Goal: Information Seeking & Learning: Compare options

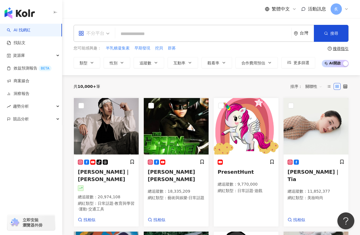
click at [102, 38] on span at bounding box center [93, 33] width 31 height 16
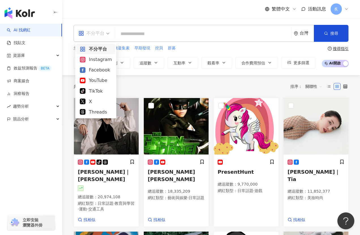
click at [150, 14] on div "繁體中文 活動訊息 炙" at bounding box center [210, 9] width 275 height 18
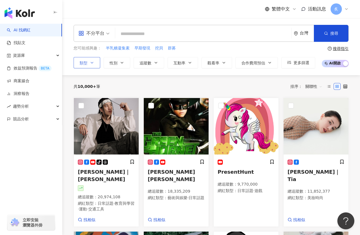
click at [88, 63] on button "類型" at bounding box center [86, 62] width 27 height 11
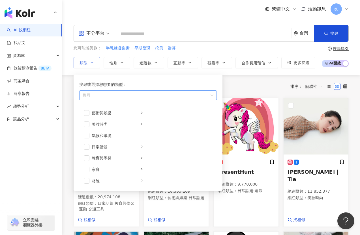
click at [117, 95] on div "button" at bounding box center [144, 95] width 129 height 4
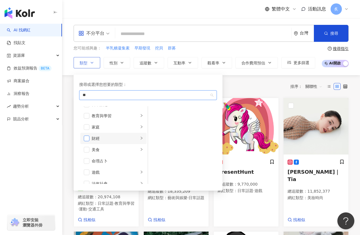
click at [87, 138] on span "button" at bounding box center [87, 139] width 6 height 6
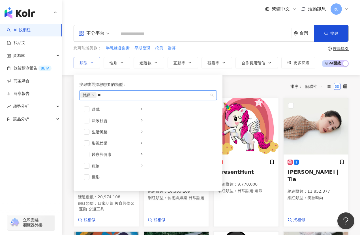
scroll to position [102, 0]
click at [88, 124] on span "button" at bounding box center [87, 124] width 6 height 6
click at [89, 131] on span "button" at bounding box center [87, 133] width 6 height 6
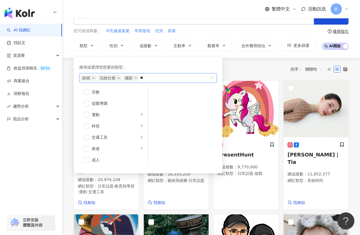
scroll to position [0, 0]
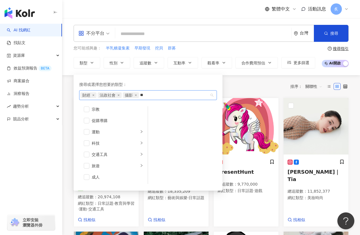
type input "**"
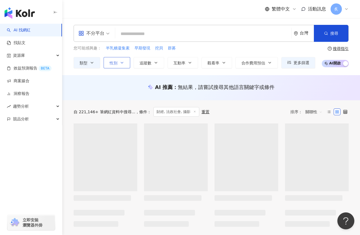
click at [112, 61] on span "性別" at bounding box center [113, 63] width 8 height 5
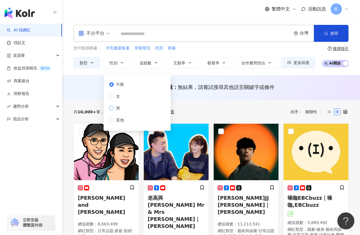
click at [114, 108] on span "男" at bounding box center [118, 108] width 8 height 6
click at [69, 70] on div "不分平台 台灣 搜尋 7f73a6fc-b7a5-4d14-ad1a-562931e07eb9 小陳 7,476 追蹤者 小陳 2,255 追蹤者 4.hsu…" at bounding box center [210, 46] width 297 height 57
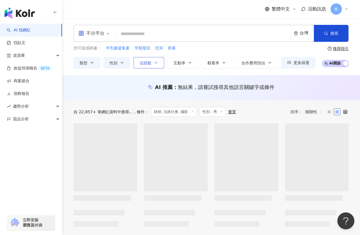
click at [159, 64] on button "追蹤數" at bounding box center [148, 62] width 31 height 11
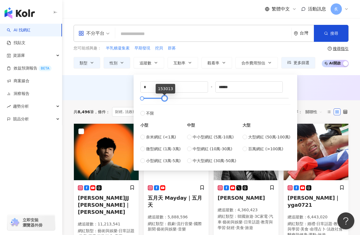
drag, startPoint x: 285, startPoint y: 98, endPoint x: 164, endPoint y: 99, distance: 120.7
click at [164, 99] on div at bounding box center [215, 98] width 147 height 3
drag, startPoint x: 166, startPoint y: 97, endPoint x: 154, endPoint y: 97, distance: 11.9
click at [154, 97] on div at bounding box center [152, 98] width 3 height 3
type input "******"
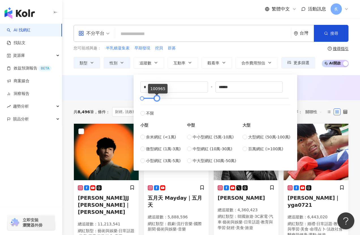
drag, startPoint x: 154, startPoint y: 97, endPoint x: 158, endPoint y: 97, distance: 4.2
click at [158, 97] on div at bounding box center [156, 98] width 3 height 3
click at [117, 88] on div "AI 推薦 ： 無結果，請嘗試搜尋其他語言關鍵字或條件" at bounding box center [210, 87] width 275 height 7
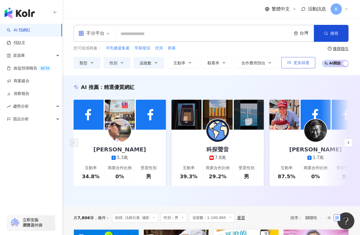
click at [281, 62] on button "更多篩選" at bounding box center [298, 62] width 34 height 11
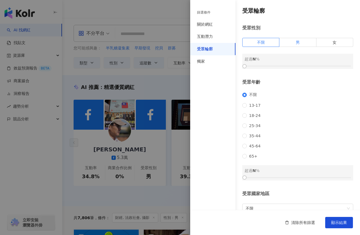
click at [287, 40] on label "男" at bounding box center [297, 42] width 37 height 9
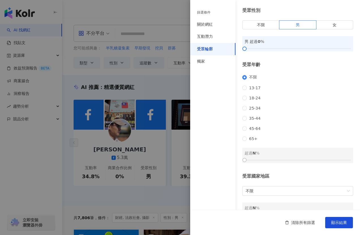
scroll to position [18, 0]
drag, startPoint x: 246, startPoint y: 47, endPoint x: 294, endPoint y: 67, distance: 51.7
click at [294, 67] on div "受眾輪廓 受眾性別 不限 男 女 男 超過 45 % 受眾年齡 不限 13-17 18-24 25-34 35-44 45-64 65+ 超過 N % 受眾國…" at bounding box center [275, 103] width 170 height 242
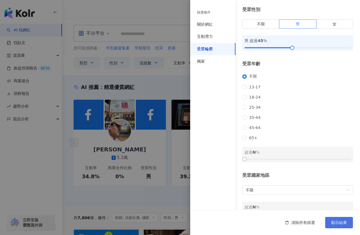
click at [332, 223] on span "顯示結果" at bounding box center [339, 222] width 16 height 5
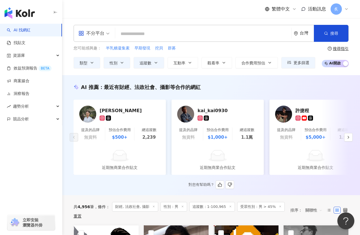
click at [105, 109] on div "潘宗儒" at bounding box center [127, 111] width 57 height 6
click at [211, 111] on div "kai_kai0930" at bounding box center [225, 111] width 57 height 6
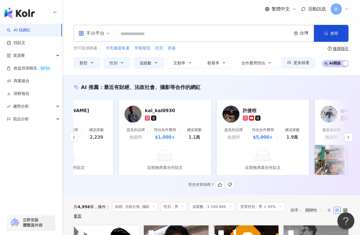
scroll to position [0, 69]
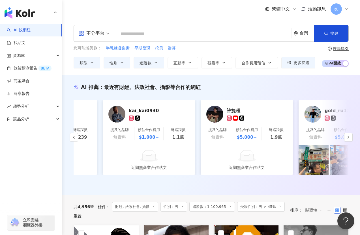
click at [236, 111] on div "許捷程" at bounding box center [254, 111] width 57 height 6
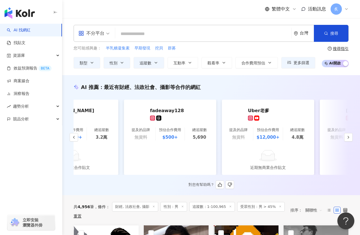
scroll to position [0, 910]
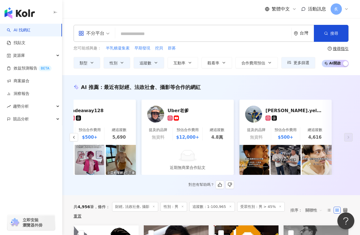
click at [276, 112] on div "sean.yellow" at bounding box center [293, 111] width 57 height 6
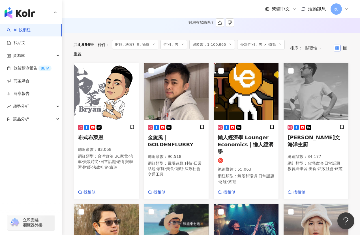
scroll to position [163, 0]
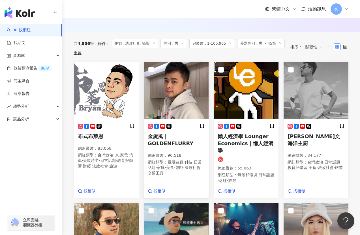
click at [175, 91] on img at bounding box center [176, 90] width 65 height 57
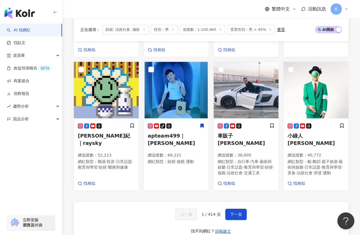
scroll to position [441, 0]
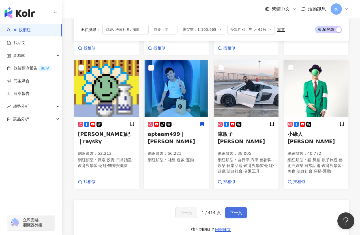
click at [232, 211] on span "下一頁" at bounding box center [236, 213] width 12 height 5
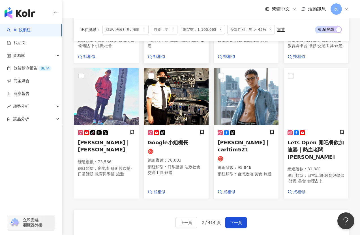
scroll to position [421, 0]
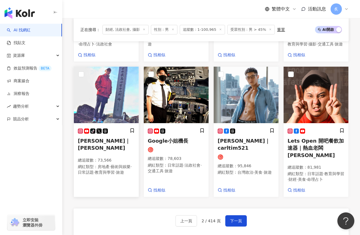
click at [97, 109] on img at bounding box center [106, 95] width 65 height 57
click at [235, 219] on span "下一頁" at bounding box center [236, 221] width 12 height 5
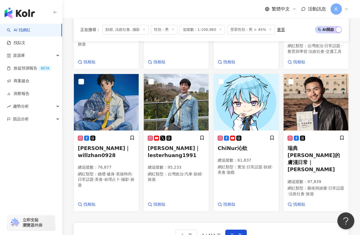
scroll to position [420, 0]
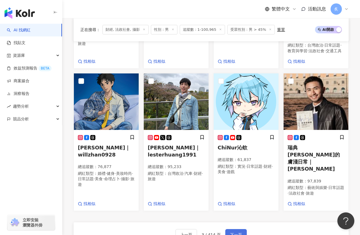
click at [235, 233] on span "下一頁" at bounding box center [236, 235] width 12 height 5
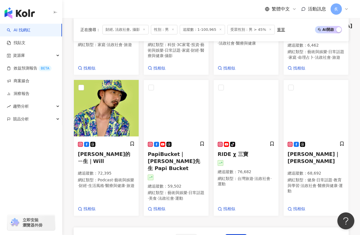
scroll to position [431, 0]
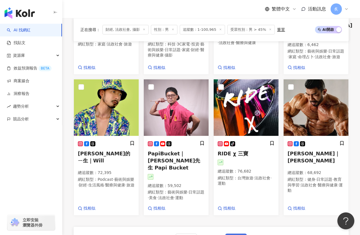
click at [238, 235] on span "下一頁" at bounding box center [236, 239] width 12 height 5
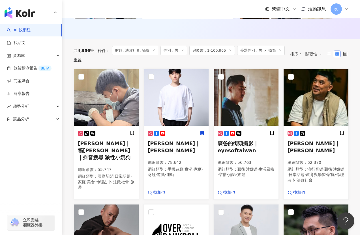
scroll to position [155, 0]
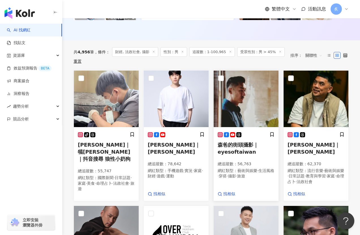
click at [231, 145] on span "森爸的街頭攝影｜eyesoftaiwan" at bounding box center [237, 148] width 41 height 13
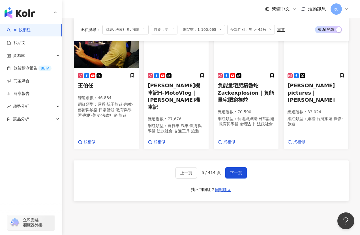
scroll to position [510, 0]
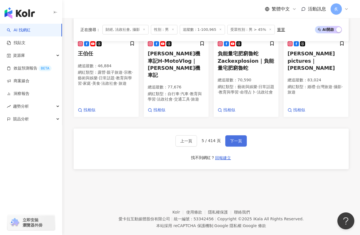
click at [237, 135] on button "下一頁" at bounding box center [235, 140] width 21 height 11
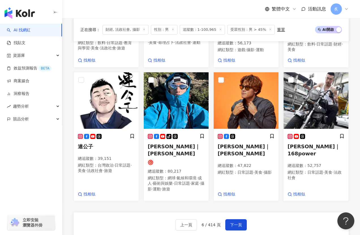
scroll to position [409, 0]
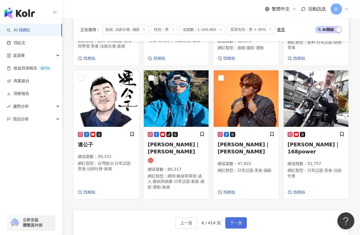
click at [233, 223] on span "下一頁" at bounding box center [236, 223] width 12 height 5
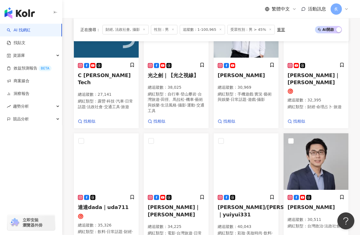
scroll to position [409, 0]
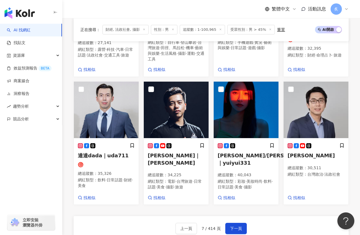
click at [127, 31] on span "財經, 法政社會, 攝影" at bounding box center [125, 30] width 46 height 10
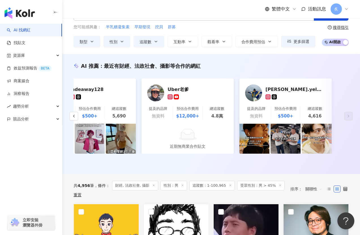
scroll to position [0, 0]
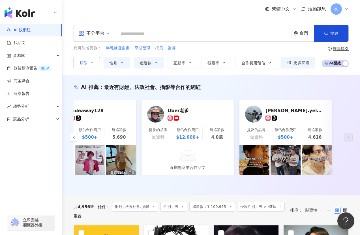
click at [91, 62] on icon "button" at bounding box center [92, 62] width 5 height 5
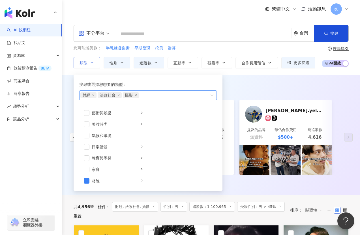
click at [137, 95] on span "攝影" at bounding box center [131, 95] width 16 height 6
click at [136, 95] on icon "close" at bounding box center [136, 95] width 2 height 2
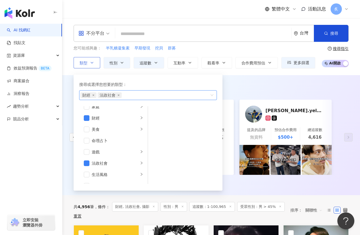
scroll to position [60, 0]
click at [140, 122] on icon "right" at bounding box center [141, 119] width 3 height 3
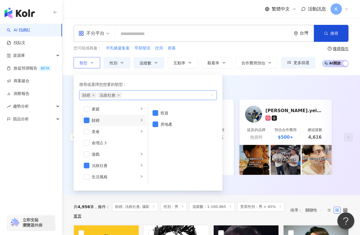
click at [140, 122] on icon "right" at bounding box center [141, 119] width 3 height 3
click at [142, 166] on icon "right" at bounding box center [141, 165] width 3 height 3
click at [254, 89] on div "AI 推薦 ： 最近有財經、法政社會、攝影等合作的網紅" at bounding box center [210, 87] width 275 height 7
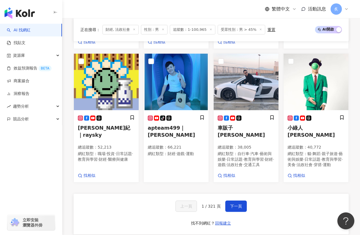
scroll to position [353, 0]
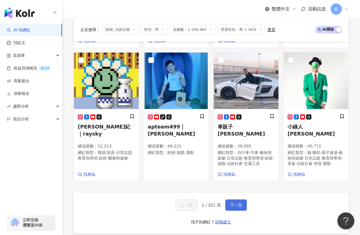
click at [234, 204] on span "下一頁" at bounding box center [236, 205] width 12 height 5
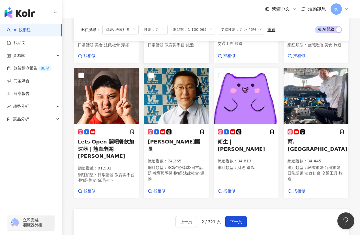
scroll to position [341, 0]
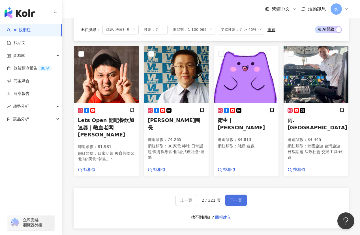
click at [230, 198] on span "下一頁" at bounding box center [236, 200] width 12 height 5
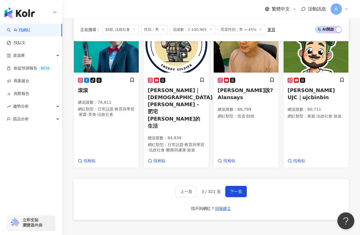
scroll to position [414, 0]
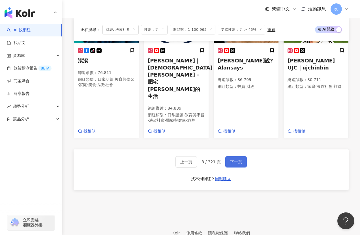
click at [241, 160] on span "下一頁" at bounding box center [236, 162] width 12 height 5
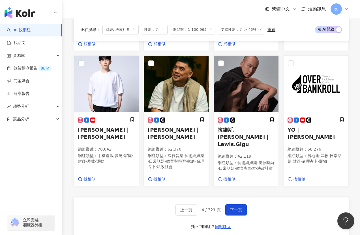
scroll to position [352, 0]
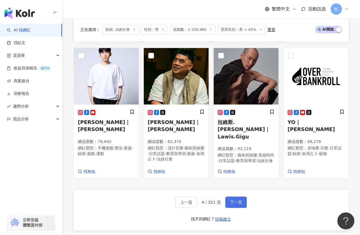
click at [230, 197] on button "下一頁" at bounding box center [235, 202] width 21 height 11
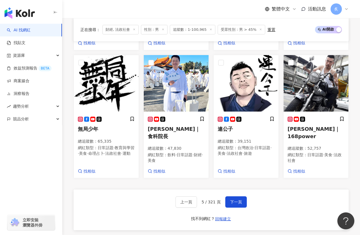
scroll to position [350, 0]
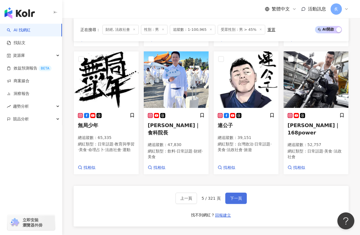
click at [235, 196] on span "下一頁" at bounding box center [236, 198] width 12 height 5
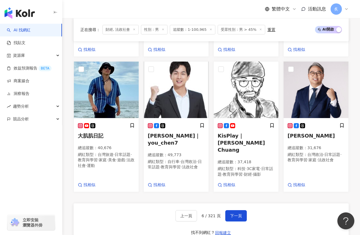
scroll to position [331, 0]
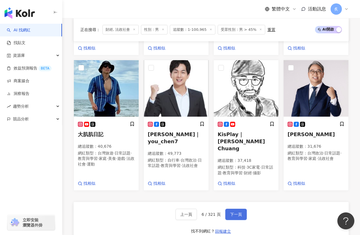
click at [231, 212] on span "下一頁" at bounding box center [236, 214] width 12 height 5
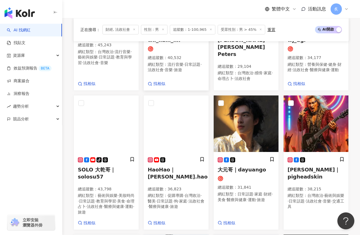
scroll to position [187, 0]
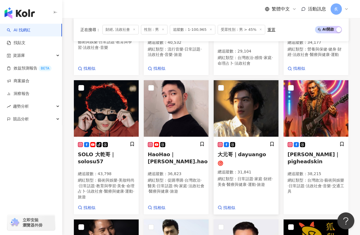
click at [241, 95] on img at bounding box center [245, 108] width 65 height 57
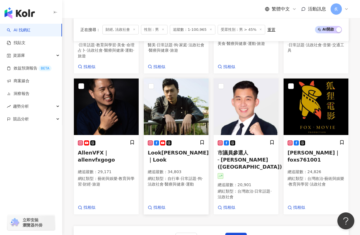
click at [189, 94] on img at bounding box center [176, 107] width 65 height 57
click at [233, 235] on span "下一頁" at bounding box center [236, 238] width 12 height 5
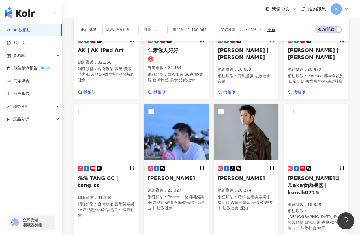
scroll to position [146, 0]
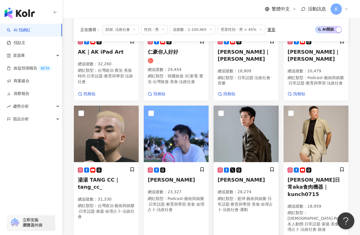
click at [245, 129] on img at bounding box center [245, 134] width 65 height 57
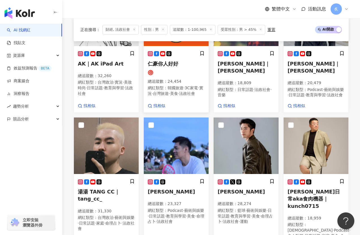
scroll to position [59, 0]
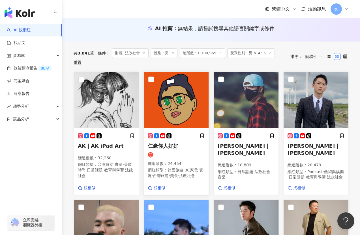
click at [182, 83] on img at bounding box center [176, 100] width 65 height 57
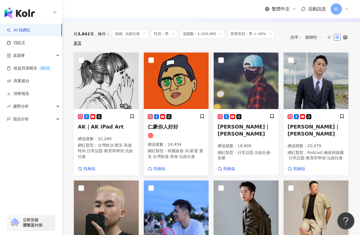
scroll to position [80, 0]
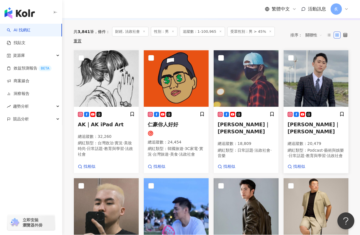
click at [305, 76] on img at bounding box center [315, 78] width 65 height 57
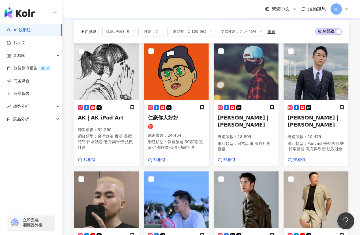
scroll to position [371, 0]
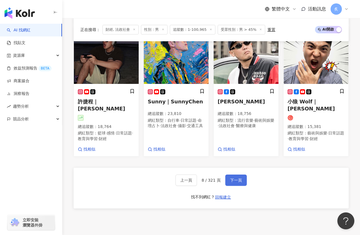
click at [240, 175] on button "下一頁" at bounding box center [235, 180] width 21 height 11
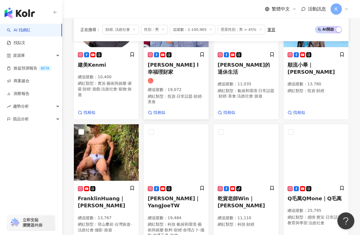
scroll to position [136, 0]
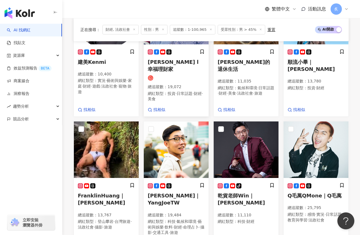
click at [177, 122] on img at bounding box center [176, 150] width 65 height 57
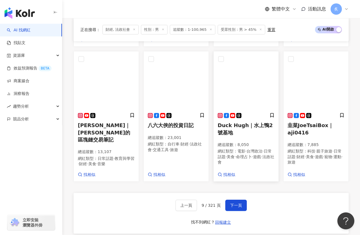
scroll to position [326, 0]
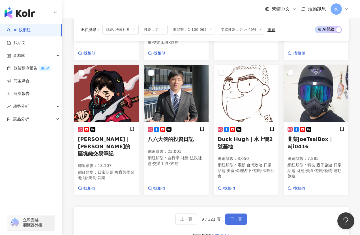
click at [235, 217] on span "下一頁" at bounding box center [236, 219] width 12 height 5
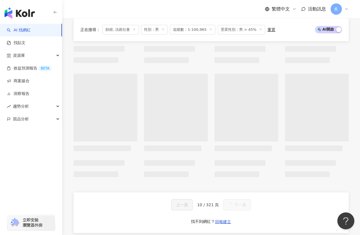
scroll to position [58, 0]
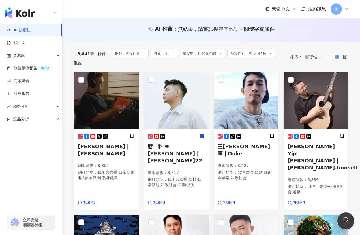
click at [128, 59] on span "財經, 法政社會" at bounding box center [130, 54] width 36 height 10
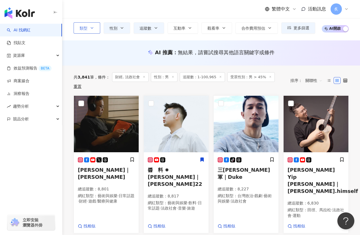
click at [92, 27] on icon "button" at bounding box center [92, 28] width 5 height 5
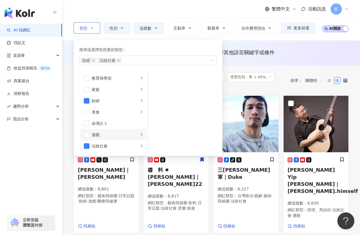
scroll to position [47, 0]
click at [86, 144] on span "button" at bounding box center [87, 145] width 6 height 6
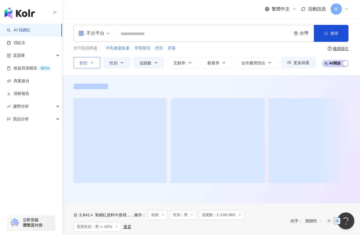
click at [93, 63] on icon "button" at bounding box center [92, 62] width 5 height 5
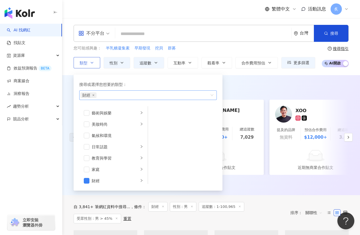
click at [94, 95] on icon "close" at bounding box center [93, 95] width 2 height 2
click at [93, 95] on div "財經" at bounding box center [144, 95] width 129 height 6
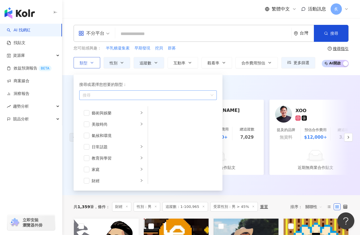
click at [98, 94] on div "button" at bounding box center [144, 95] width 129 height 4
click at [86, 156] on span "button" at bounding box center [87, 156] width 6 height 6
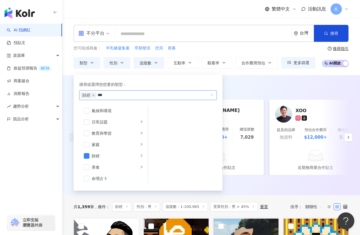
type input "***"
click at [67, 78] on div "AI 推薦 ： 最近有財經類合作的網紅 許捷程 提及的品牌 無資料 預估合作費用 $5,000+ 總追蹤數 1.9萬 近期無商業合作貼文 陳哲昀YUN 提及的…" at bounding box center [210, 135] width 297 height 120
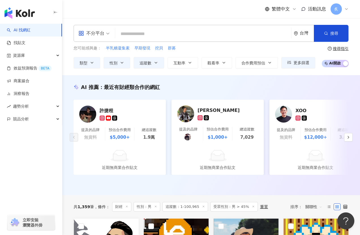
click at [165, 34] on input "search" at bounding box center [202, 34] width 171 height 11
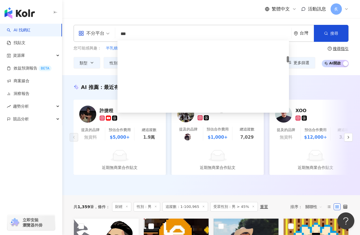
scroll to position [0, 0]
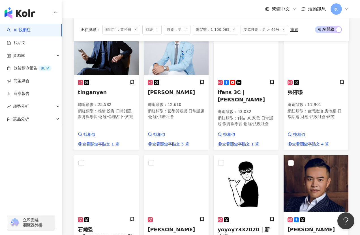
scroll to position [154, 0]
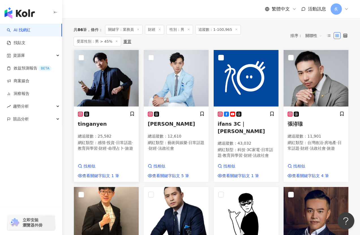
type input "***"
click at [126, 86] on img at bounding box center [106, 78] width 65 height 57
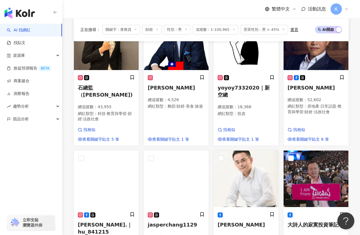
scroll to position [414, 0]
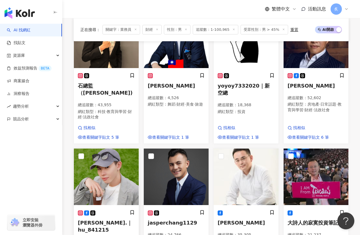
click at [115, 149] on img at bounding box center [106, 177] width 65 height 57
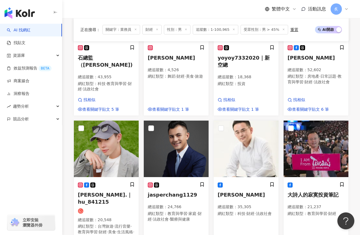
scroll to position [627, 0]
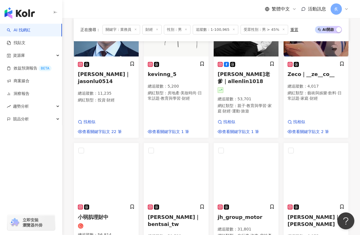
scroll to position [288, 0]
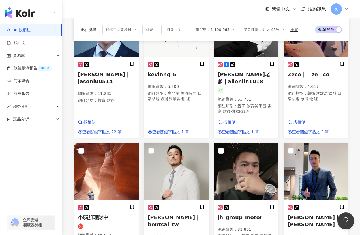
click at [179, 143] on img at bounding box center [176, 171] width 65 height 57
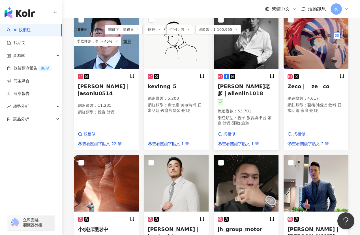
scroll to position [173, 0]
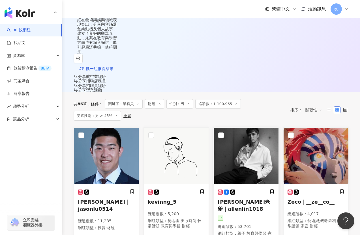
click at [248, 128] on img at bounding box center [245, 156] width 65 height 57
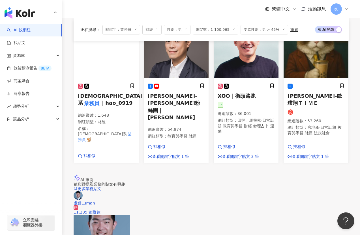
scroll to position [592, 0]
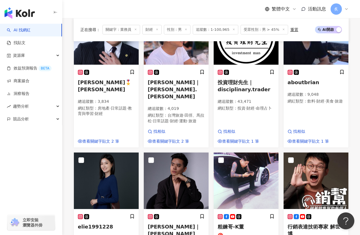
scroll to position [443, 0]
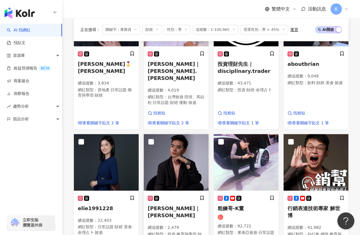
click at [191, 134] on img at bounding box center [176, 162] width 65 height 57
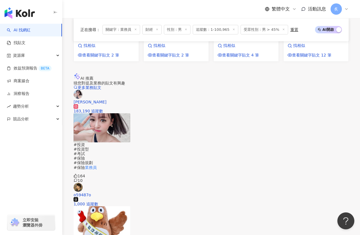
scroll to position [663, 0]
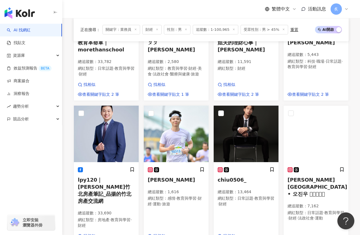
scroll to position [614, 0]
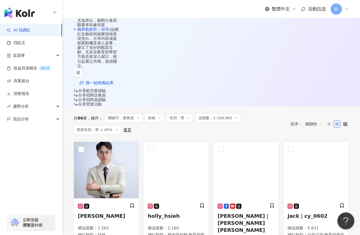
scroll to position [159, 0]
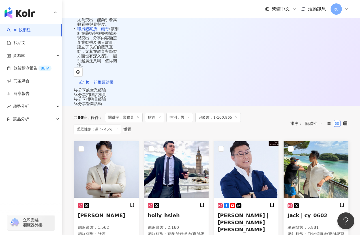
click at [306, 141] on img at bounding box center [315, 169] width 65 height 57
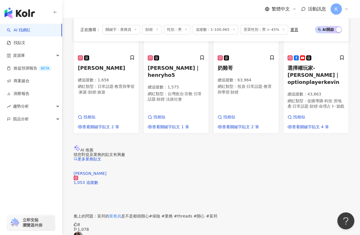
scroll to position [629, 0]
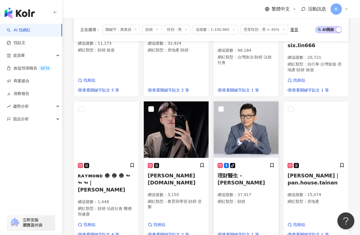
scroll to position [287, 0]
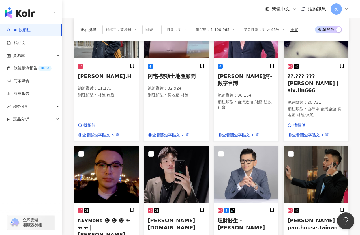
click at [313, 146] on img at bounding box center [315, 174] width 65 height 57
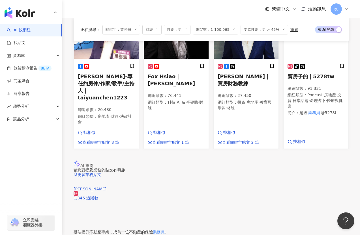
scroll to position [581, 0]
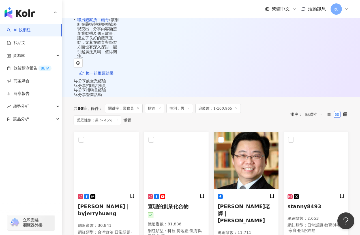
scroll to position [175, 0]
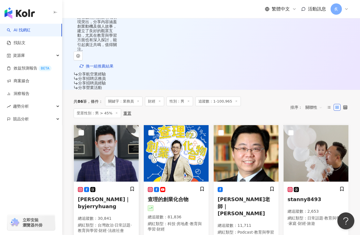
click at [100, 196] on span "Jerry Huang｜byjerryhuang" at bounding box center [104, 202] width 52 height 13
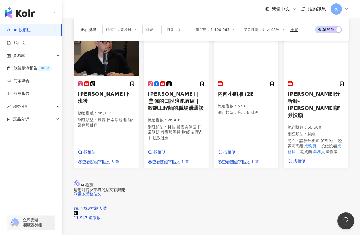
scroll to position [600, 0]
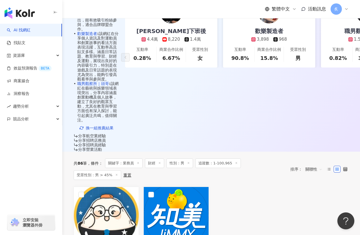
scroll to position [0, 0]
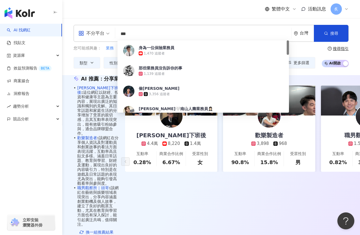
drag, startPoint x: 136, startPoint y: 33, endPoint x: 112, endPoint y: 36, distance: 24.3
click at [112, 36] on div "不分平台 *** 台灣 搜尋 820c7e60-2cbc-4ec9-abf5-70bcdd2f1a1d 身為一位保險業務員 1,470 追蹤者 那些業務員沒告…" at bounding box center [210, 33] width 275 height 17
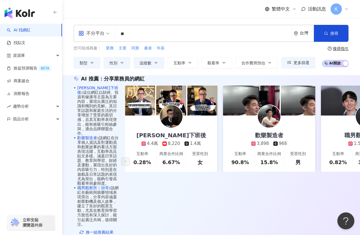
type input "*"
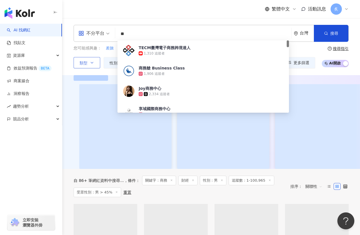
click at [92, 63] on icon "button" at bounding box center [92, 62] width 2 height 1
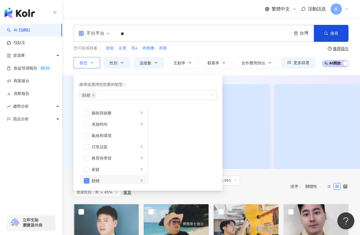
click at [86, 180] on span "button" at bounding box center [87, 181] width 6 height 6
click at [148, 35] on input "**" at bounding box center [202, 34] width 171 height 11
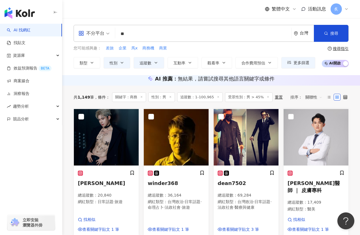
click at [69, 71] on div "不分平台 商務 ** 台灣 搜尋 b38d8b8c-e71b-4c46-9701-3fe8bc47ff1f 6a60ebd9-6632-47e6-87e0-6…" at bounding box center [210, 46] width 297 height 57
click at [161, 34] on input "**" at bounding box center [202, 34] width 171 height 11
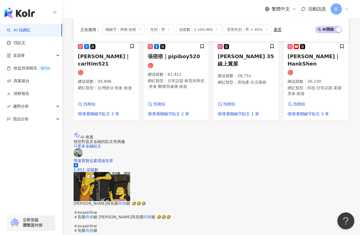
scroll to position [570, 0]
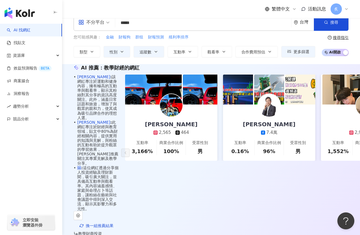
scroll to position [0, 0]
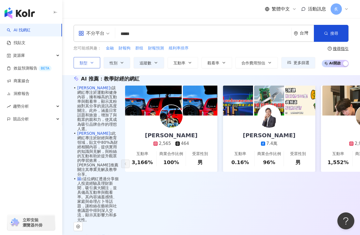
click at [92, 63] on icon "button" at bounding box center [92, 62] width 5 height 5
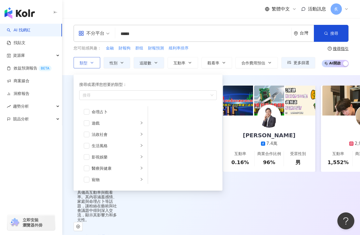
scroll to position [90, 0]
click at [139, 146] on li "生活風格" at bounding box center [113, 146] width 66 height 11
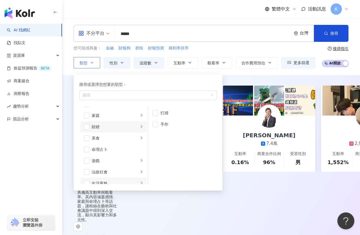
click at [140, 127] on icon "right" at bounding box center [141, 126] width 3 height 3
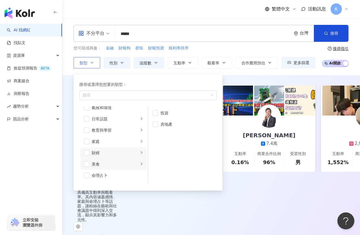
scroll to position [24, 0]
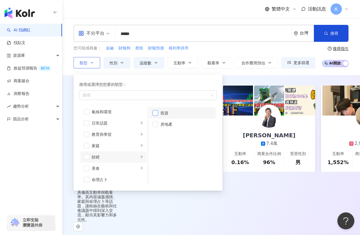
click at [154, 114] on span "button" at bounding box center [155, 113] width 6 height 6
click at [154, 127] on span "button" at bounding box center [155, 125] width 6 height 6
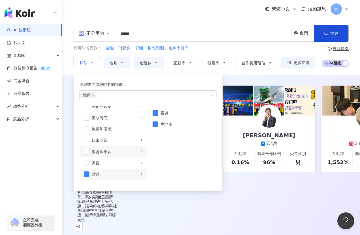
scroll to position [0, 0]
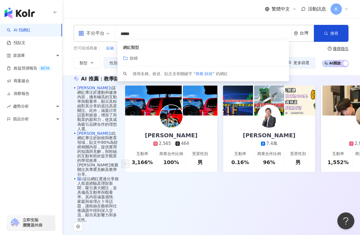
click at [131, 34] on input "*****" at bounding box center [202, 34] width 171 height 11
click at [135, 34] on input "*****" at bounding box center [202, 34] width 171 height 11
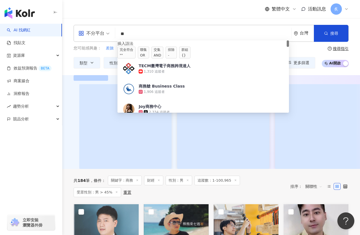
type input "*"
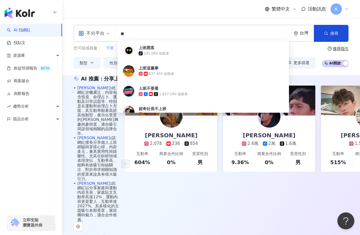
click at [70, 87] on div "AI 推薦 ： 分享上班穿搭的網紅 • 顏鼎洋 : 此網紅涉獵廣泛，內容包含投資、命理占卜、運動及日常話題等，特別是在運動和命理占卜方面，其互動率顯著高於其他…" at bounding box center [210, 163] width 297 height 176
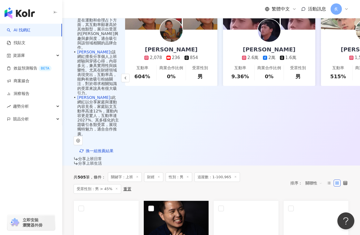
scroll to position [72, 0]
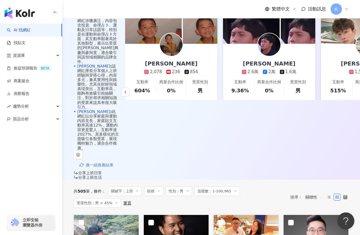
click at [105, 163] on span "換一組推薦結果" at bounding box center [100, 165] width 28 height 5
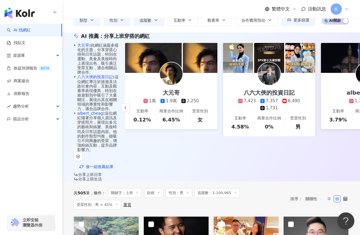
scroll to position [0, 70]
click at [293, 97] on div "八六大俠的投資日記" at bounding box center [269, 93] width 62 height 8
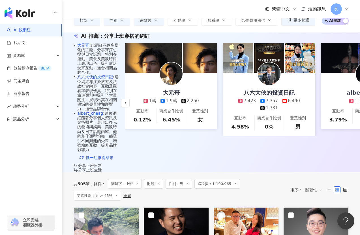
scroll to position [14, 0]
click at [101, 155] on span "換一組推薦結果" at bounding box center [100, 157] width 28 height 5
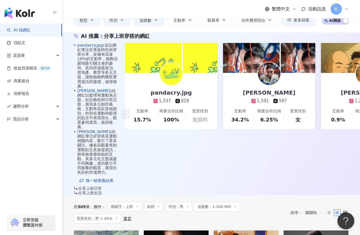
scroll to position [0, 0]
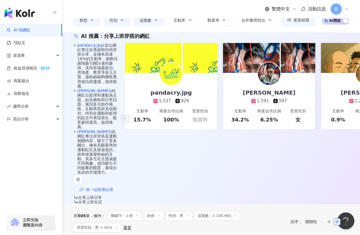
click at [98, 187] on span "換一組推薦結果" at bounding box center [100, 189] width 28 height 5
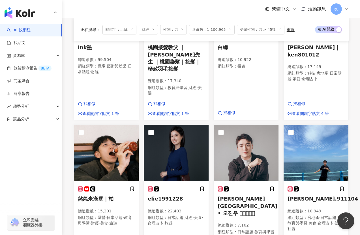
scroll to position [433, 0]
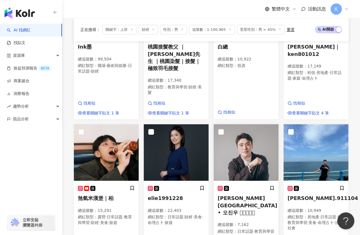
click at [248, 195] on span "吳鎮宇 • EASON • 오진우 𓆡𓆝𓆟𓆜𓆞" at bounding box center [247, 205] width 60 height 20
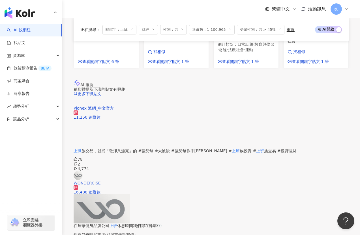
scroll to position [643, 0]
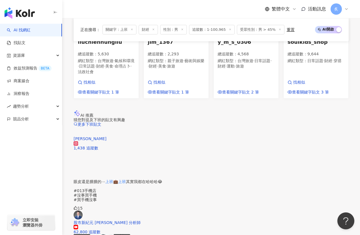
scroll to position [635, 0]
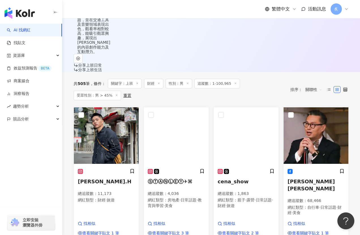
scroll to position [170, 0]
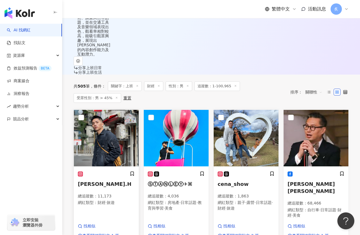
click at [89, 181] on span "Davis.H" at bounding box center [104, 184] width 53 height 6
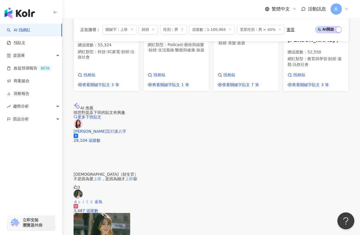
scroll to position [622, 0]
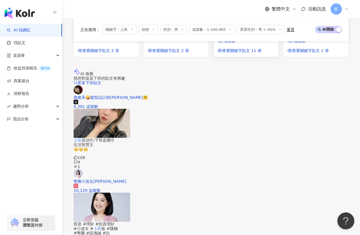
scroll to position [655, 0]
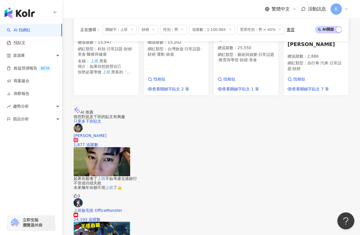
scroll to position [620, 0]
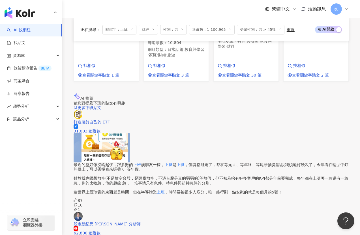
scroll to position [614, 0]
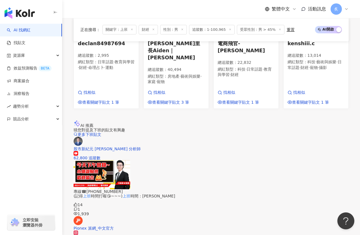
scroll to position [658, 0]
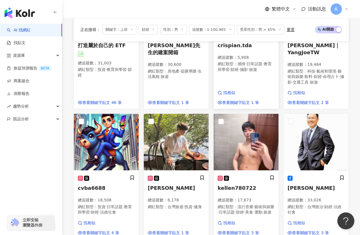
scroll to position [297, 0]
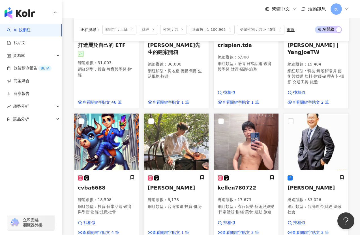
click at [157, 184] on h5 "Sam" at bounding box center [176, 187] width 57 height 7
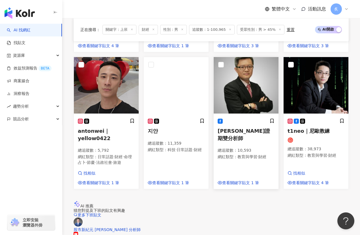
scroll to position [636, 0]
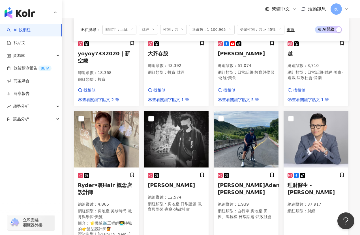
scroll to position [427, 0]
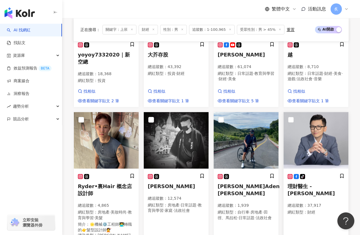
click at [299, 183] on span "理財醫生 - 陳大仁" at bounding box center [310, 189] width 47 height 13
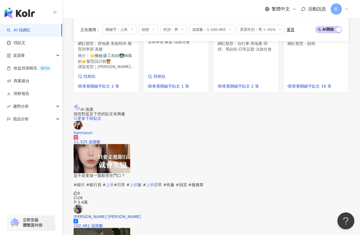
scroll to position [663, 0]
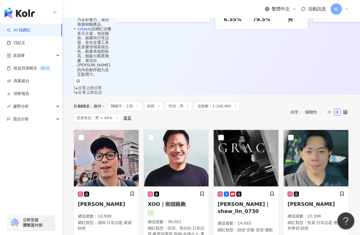
scroll to position [152, 0]
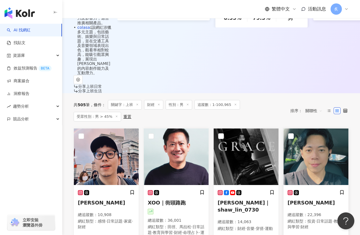
click at [294, 200] on span "Wang Eason" at bounding box center [310, 203] width 47 height 6
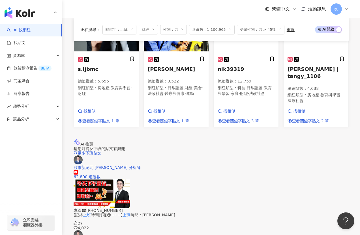
scroll to position [575, 0]
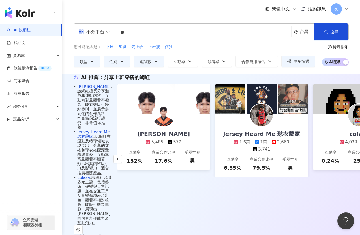
scroll to position [0, 0]
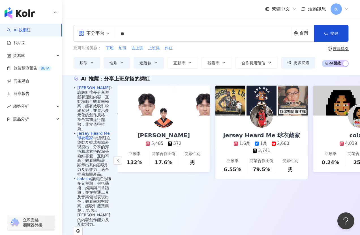
click at [127, 36] on input "**" at bounding box center [202, 34] width 171 height 11
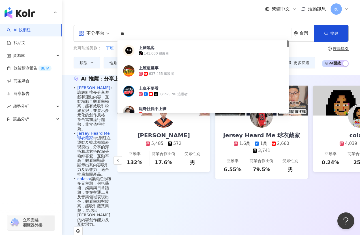
type input "*"
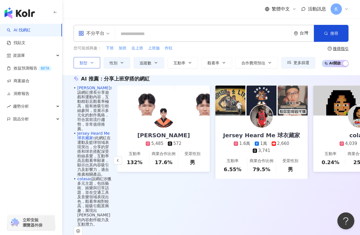
click at [94, 60] on button "類型" at bounding box center [86, 62] width 27 height 11
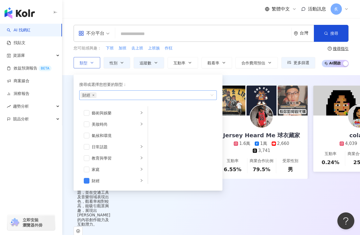
click at [94, 95] on icon "close" at bounding box center [93, 95] width 2 height 2
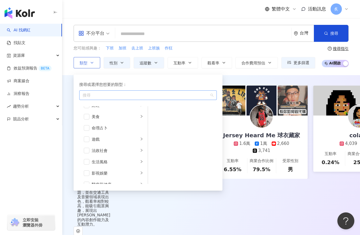
scroll to position [112, 0]
click at [84, 170] on span "button" at bounding box center [87, 171] width 6 height 6
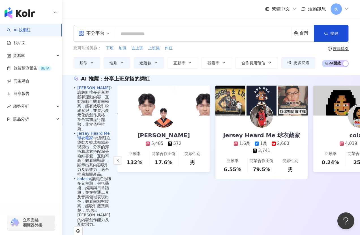
click at [71, 140] on div "AI 推薦 ： 分享上班穿搭的網紅 • 柏鈞 : 該網紅擅長分享遊戲和運動內容，互動精彩且觀看率極高，能有效吸引粉絲參與，並展示多元化的創作風格，符合當前流行…" at bounding box center [210, 160] width 297 height 170
click at [134, 34] on input "search" at bounding box center [202, 34] width 171 height 11
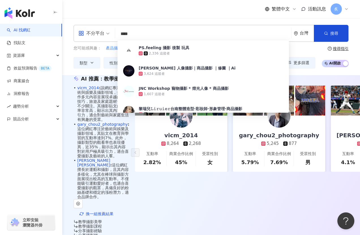
type input "****"
click at [69, 68] on div "不分平台 **** 台灣 搜尋 ce68ab27-9a98-4d42-8f29-f556d834d448 PS.feeling 攝影 後製 玩具 2,336 …" at bounding box center [210, 46] width 297 height 57
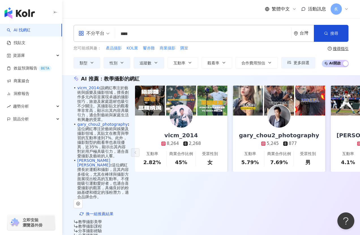
click at [165, 116] on img at bounding box center [150, 101] width 30 height 30
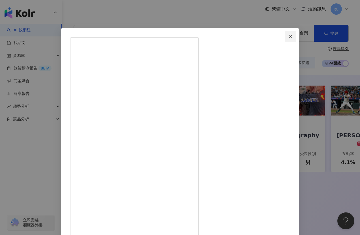
click at [293, 35] on icon "close" at bounding box center [290, 36] width 5 height 5
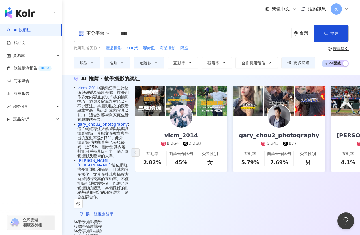
click at [98, 90] on link "vicm_2014" at bounding box center [87, 88] width 21 height 5
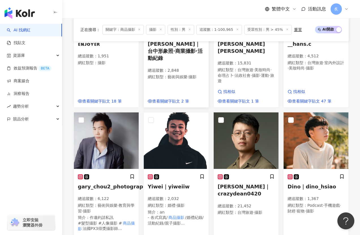
scroll to position [449, 0]
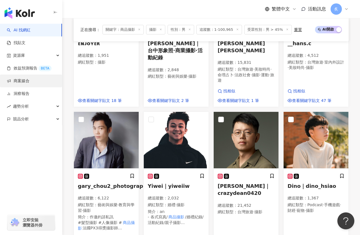
click at [26, 81] on link "商案媒合" at bounding box center [18, 81] width 23 height 6
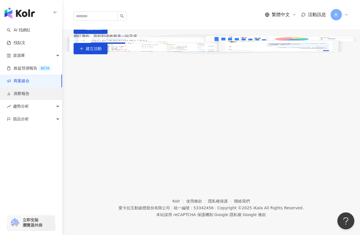
click at [19, 94] on link "洞察報告" at bounding box center [18, 94] width 23 height 6
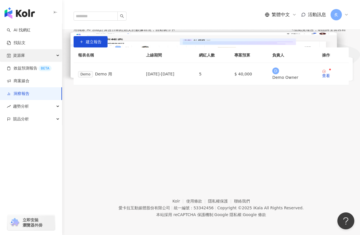
click at [24, 55] on span "資源庫" at bounding box center [19, 55] width 12 height 13
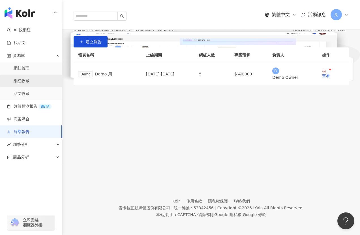
click at [23, 80] on link "網紅收藏" at bounding box center [22, 81] width 16 height 6
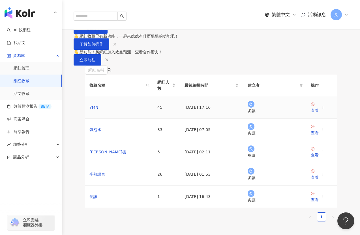
click at [318, 114] on div "查看" at bounding box center [314, 110] width 8 height 6
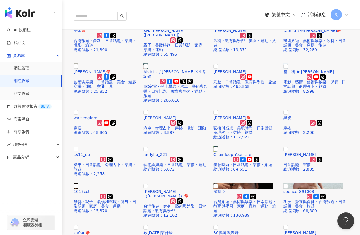
scroll to position [228, 0]
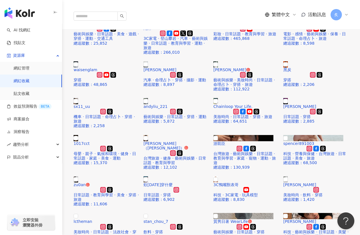
scroll to position [207, 0]
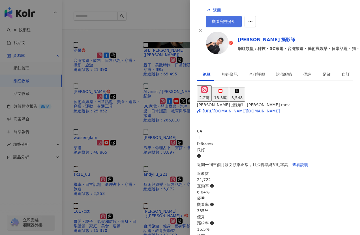
click at [235, 19] on span "觀看完整分析" at bounding box center [224, 21] width 24 height 5
click at [29, 32] on div at bounding box center [180, 117] width 360 height 235
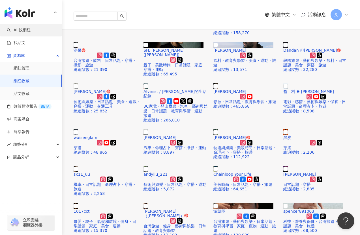
click at [26, 29] on link "AI 找網紅" at bounding box center [19, 30] width 24 height 6
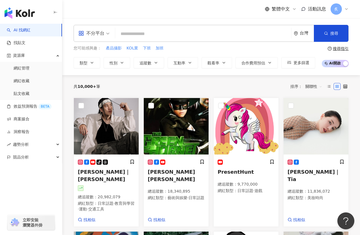
click at [153, 31] on input "search" at bounding box center [202, 34] width 171 height 11
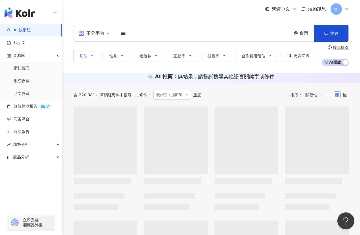
type input "***"
click at [97, 56] on button "類型" at bounding box center [86, 55] width 27 height 11
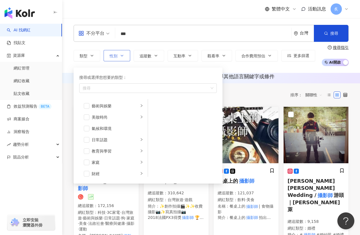
click at [118, 54] on button "性別" at bounding box center [116, 55] width 27 height 11
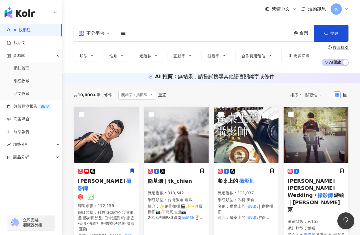
click at [101, 75] on div "AI 推薦 ： 無結果，請嘗試搜尋其他語言關鍵字或條件" at bounding box center [210, 78] width 297 height 10
click at [150, 53] on button "追蹤數" at bounding box center [148, 55] width 31 height 11
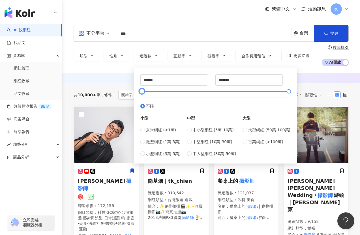
click at [158, 91] on div at bounding box center [215, 91] width 147 height 3
type input "*"
drag, startPoint x: 158, startPoint y: 91, endPoint x: 266, endPoint y: 81, distance: 108.7
click at [135, 90] on div "* - ******* 不限 小型 奈米網紅 (<1萬) 微型網紅 (1萬-3萬) 小型網紅 (3萬-5萬) 中型 中小型網紅 (5萬-10萬) 中型網紅 (…" at bounding box center [214, 116] width 163 height 96
type input "*****"
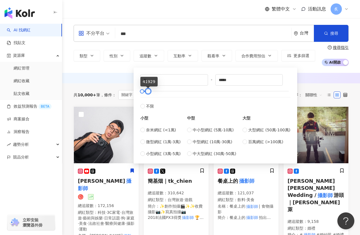
drag, startPoint x: 288, startPoint y: 92, endPoint x: 148, endPoint y: 95, distance: 140.5
click at [148, 95] on div "* - ***** 不限 小型 奈米網紅 (<1萬) 微型網紅 (1萬-3萬) 小型網紅 (3萬-5萬) 中型 中小型網紅 (5萬-10萬) 中型網紅 (10…" at bounding box center [215, 115] width 150 height 83
click at [118, 80] on div "AI 推薦 ： 無結果，請嘗試搜尋其他語言關鍵字或條件" at bounding box center [210, 76] width 275 height 7
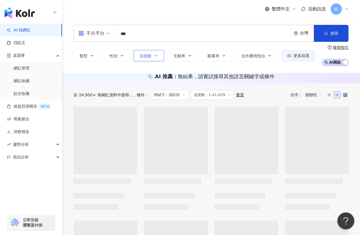
click at [148, 57] on span "追蹤數" at bounding box center [145, 56] width 12 height 5
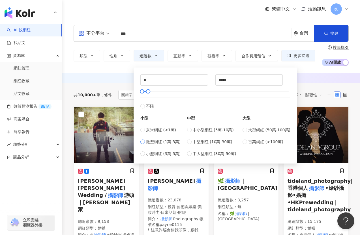
click at [145, 140] on label "微型網紅 (1萬-3萬)" at bounding box center [160, 142] width 40 height 6
type input "*****"
click at [114, 80] on div "AI 推薦 ： 無結果，請嘗試搜尋其他語言關鍵字或條件" at bounding box center [210, 76] width 275 height 7
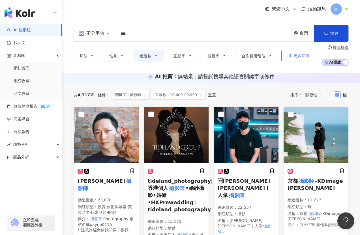
click at [291, 55] on button "更多篩選" at bounding box center [298, 55] width 34 height 11
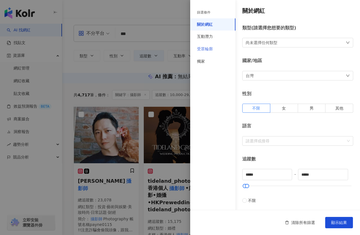
click at [213, 49] on div "受眾輪廓" at bounding box center [212, 49] width 45 height 12
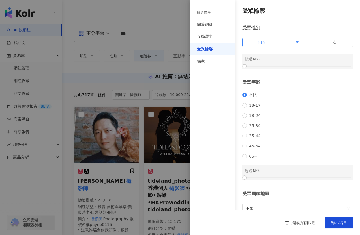
click at [292, 43] on label "男" at bounding box center [297, 42] width 37 height 9
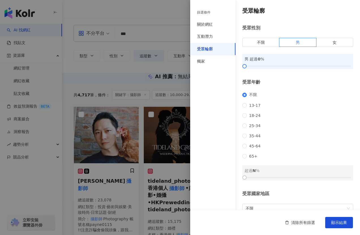
click at [279, 179] on div at bounding box center [297, 177] width 106 height 3
drag, startPoint x: 246, startPoint y: 186, endPoint x: 287, endPoint y: 188, distance: 40.8
click at [287, 179] on div at bounding box center [297, 177] width 106 height 3
drag, startPoint x: 244, startPoint y: 65, endPoint x: 297, endPoint y: 72, distance: 53.3
click at [297, 72] on div "受眾輪廓 受眾性別 不限 男 女 男 超過 50 % 受眾年齡 不限 13-17 18-24 25-34 35-44 45-64 65+ 超過 N % 受眾國…" at bounding box center [275, 121] width 170 height 242
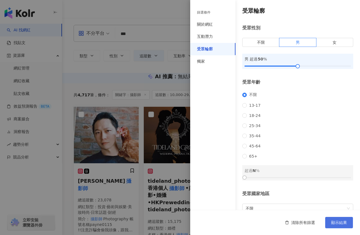
click at [336, 226] on button "顯示結果" at bounding box center [339, 222] width 28 height 11
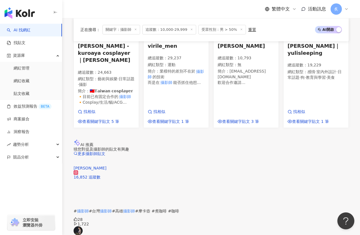
scroll to position [490, 0]
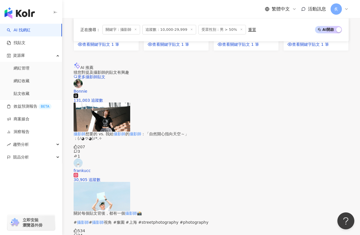
scroll to position [491, 0]
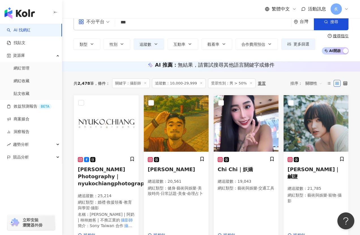
scroll to position [11, 0]
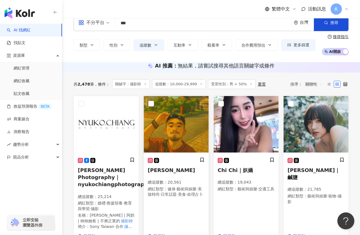
click at [158, 174] on h5 "廖文瑋" at bounding box center [176, 170] width 57 height 7
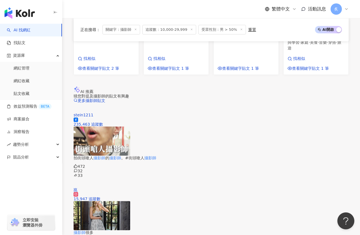
scroll to position [548, 0]
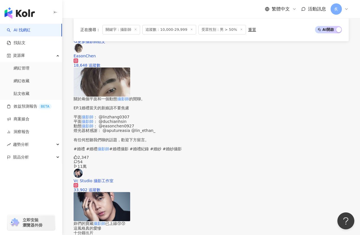
scroll to position [546, 0]
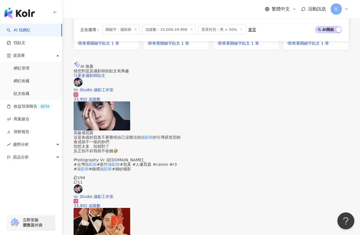
scroll to position [498, 0]
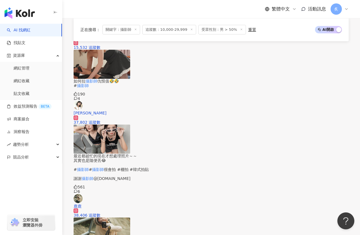
scroll to position [595, 0]
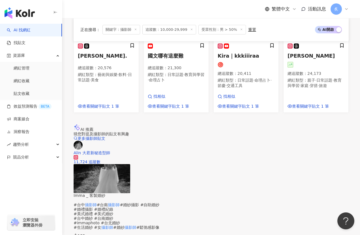
scroll to position [500, 0]
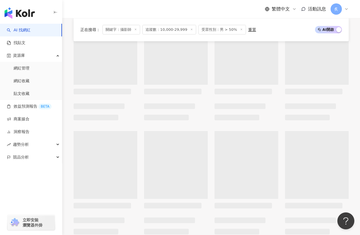
scroll to position [0, 0]
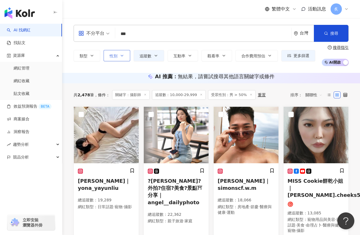
click at [122, 51] on button "性別" at bounding box center [116, 55] width 27 height 11
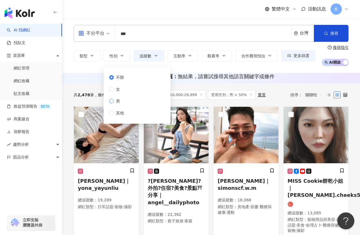
click at [117, 102] on span "男" at bounding box center [118, 101] width 8 height 6
click at [90, 71] on div "不分平台 *** 台灣 搜尋 ba99a824-d434-4283-9ad4-6202f18c4583 攝影師 5,629 追蹤者 攝影師羅梁 2,375 追…" at bounding box center [210, 45] width 297 height 55
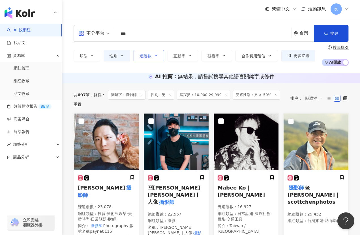
click at [152, 59] on button "追蹤數" at bounding box center [148, 55] width 31 height 11
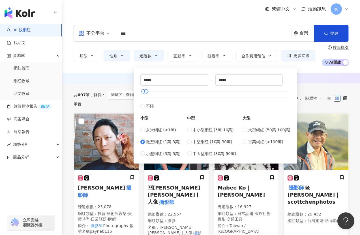
click at [120, 72] on div "不分平台 *** 台灣 搜尋 ba99a824-d434-4283-9ad4-6202f18c4583 攝影師 5,629 追蹤者 攝影師羅梁 2,375 追…" at bounding box center [210, 45] width 297 height 55
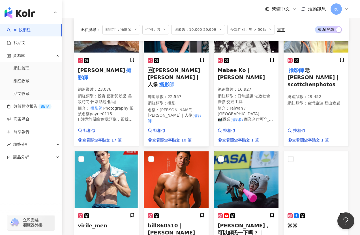
scroll to position [112, 0]
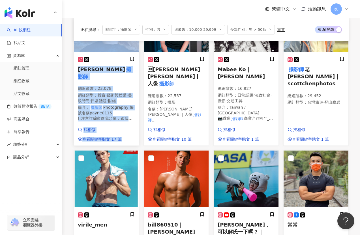
click at [84, 72] on span "黃建豪" at bounding box center [101, 69] width 47 height 6
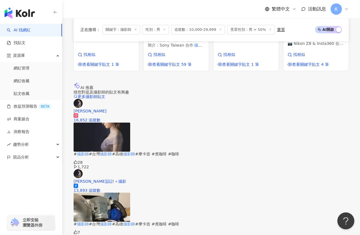
scroll to position [533, 0]
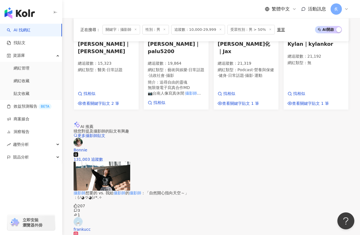
scroll to position [538, 0]
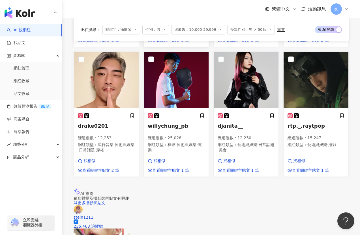
scroll to position [541, 0]
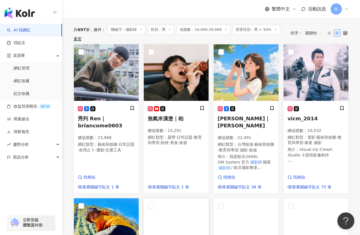
scroll to position [66, 0]
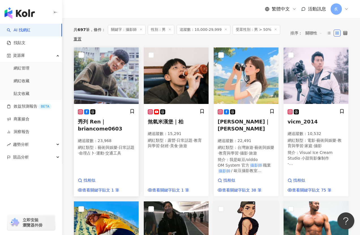
click at [98, 132] on h5 "秀列 Ren｜briancome0603" at bounding box center [106, 125] width 57 height 14
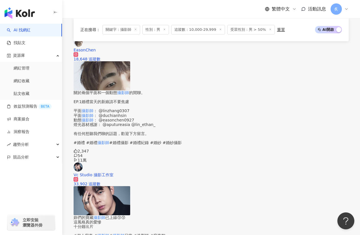
scroll to position [569, 0]
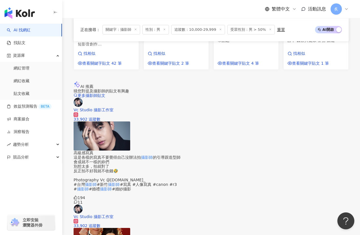
scroll to position [544, 0]
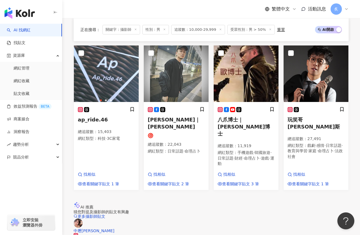
scroll to position [546, 0]
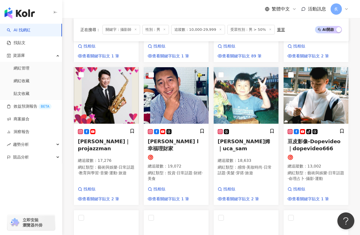
scroll to position [177, 0]
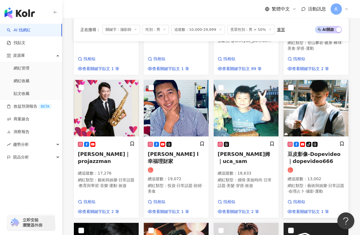
click at [294, 164] on span "豆皮影像-Dopevideo｜dopevideo666" at bounding box center [313, 157] width 53 height 13
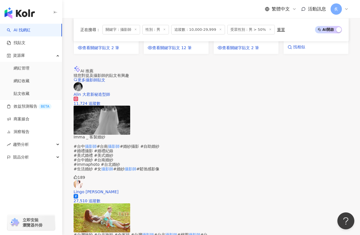
scroll to position [551, 0]
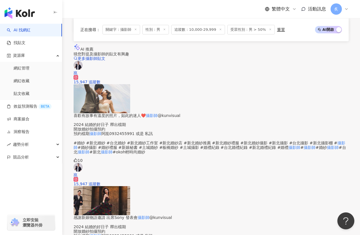
scroll to position [521, 0]
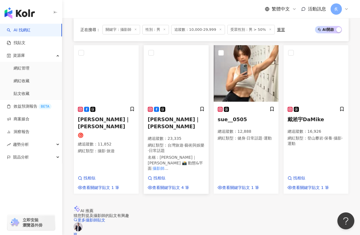
scroll to position [350, 0]
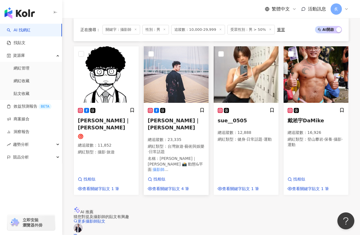
click at [164, 127] on span "Leo｜李歐" at bounding box center [174, 124] width 52 height 13
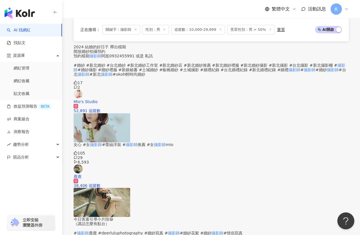
scroll to position [616, 0]
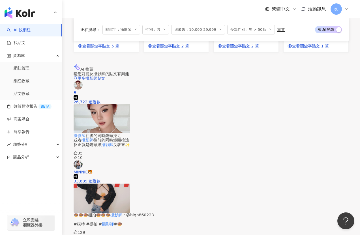
scroll to position [506, 0]
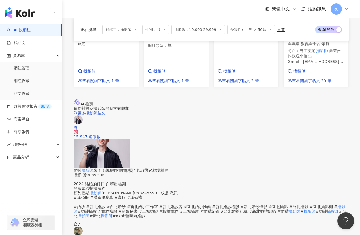
scroll to position [513, 0]
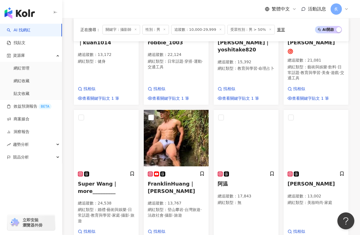
scroll to position [6, 0]
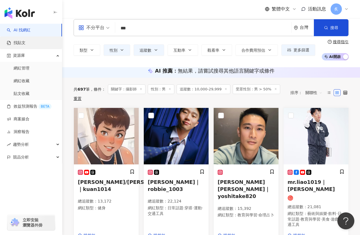
click at [25, 44] on link "找貼文" at bounding box center [16, 43] width 19 height 6
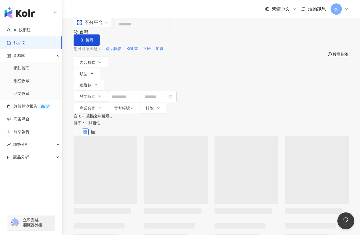
click at [142, 28] on input "search" at bounding box center [141, 24] width 51 height 12
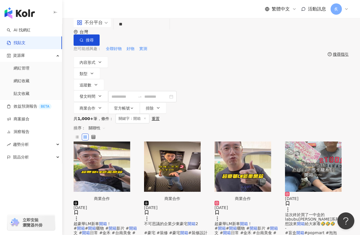
click at [132, 31] on input "**" at bounding box center [141, 24] width 51 height 12
type input "*"
drag, startPoint x: 136, startPoint y: 34, endPoint x: 119, endPoint y: 34, distance: 17.0
click at [119, 31] on input "***" at bounding box center [141, 24] width 51 height 12
type input "***"
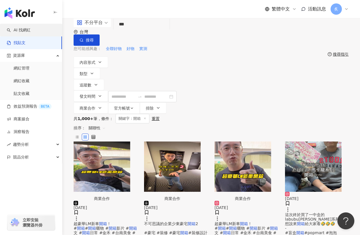
click at [31, 33] on link "AI 找網紅" at bounding box center [19, 30] width 24 height 6
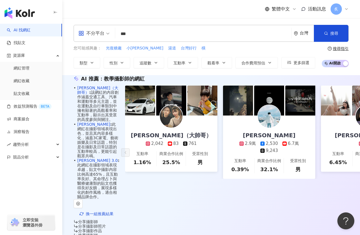
click at [144, 34] on input "***" at bounding box center [202, 34] width 171 height 11
type input "**********"
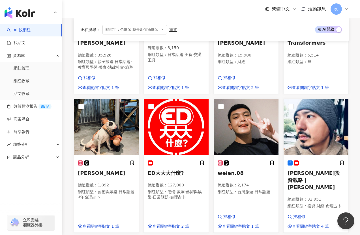
scroll to position [445, 0]
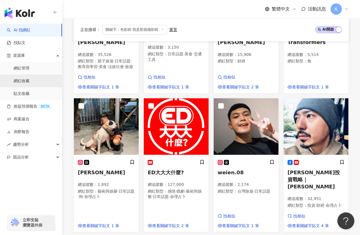
click at [29, 83] on link "網紅收藏" at bounding box center [22, 81] width 16 height 6
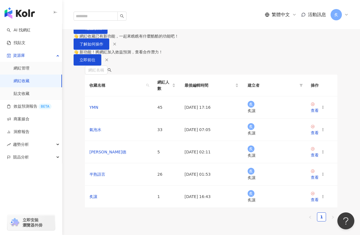
scroll to position [102, 0]
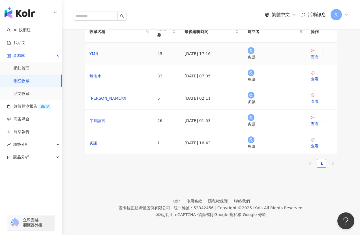
click at [317, 60] on div "查看" at bounding box center [314, 57] width 8 height 6
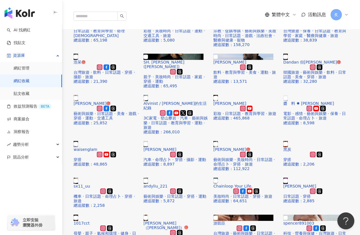
scroll to position [208, 0]
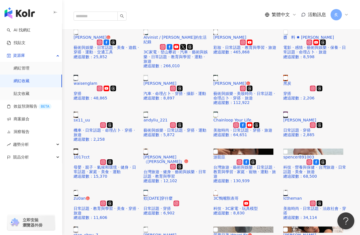
scroll to position [274, 0]
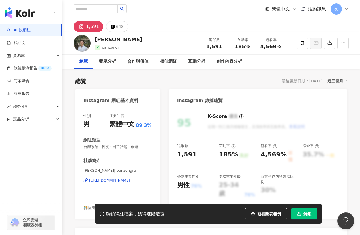
click at [112, 180] on div "https://www.instagram.com/panzongru/" at bounding box center [109, 180] width 41 height 5
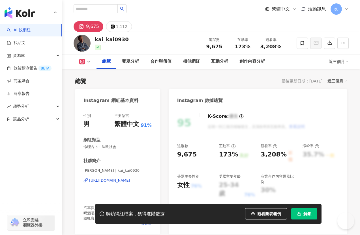
click at [132, 165] on div "社群簡介 黃凱 | kai_kai0930 https://www.instagram.com/kai_kai0930/ 汽車買賣➡️ @changhong_…" at bounding box center [117, 192] width 68 height 68
click at [125, 132] on div "性別 男 主要語言 繁體中文 91% 網紅類型 命理占卜 · 法政社會 社群簡介 黃凱 | kai_kai0930 https://www.instagram…" at bounding box center [117, 169] width 68 height 113
click at [96, 181] on div "https://www.instagram.com/kai_kai0930/" at bounding box center [109, 180] width 41 height 5
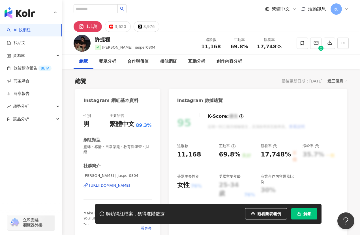
click at [107, 183] on div "[URL][DOMAIN_NAME]" at bounding box center [109, 185] width 41 height 5
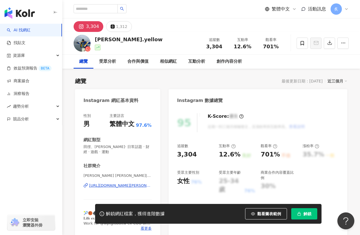
click at [110, 189] on div "Sean Yellow 黃瑜翔 | sean.yellow https://www.instagram.com/sean.yellow/" at bounding box center [117, 189] width 68 height 33
click at [111, 186] on div "https://www.instagram.com/sean.yellow/" at bounding box center [120, 185] width 62 height 5
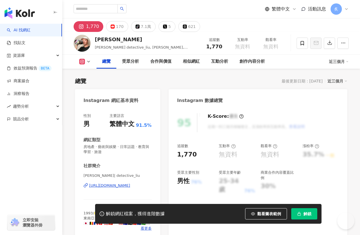
click at [119, 186] on div "[URL][DOMAIN_NAME]" at bounding box center [109, 185] width 41 height 5
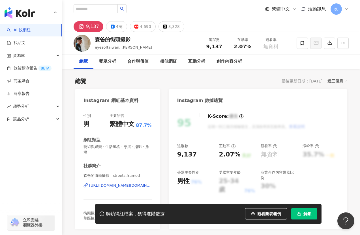
click at [101, 183] on div "https://www.instagram.com/streets.framed/" at bounding box center [120, 185] width 62 height 5
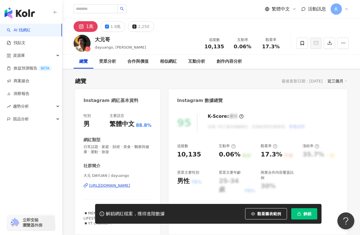
click at [101, 186] on div "https://www.instagram.com/dayuango/" at bounding box center [109, 185] width 41 height 5
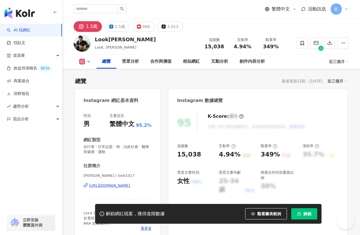
click at [95, 187] on div "https://www.instagram.com/look1017/" at bounding box center [109, 185] width 41 height 5
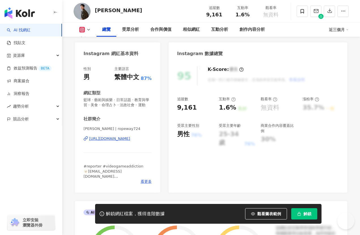
scroll to position [47, 0]
click at [124, 138] on div "https://www.instagram.com/ropeway724/" at bounding box center [109, 138] width 41 height 5
click at [302, 208] on div "解鎖網紅檔案，獲得進階數據 觀看圖表範例 解鎖" at bounding box center [208, 214] width 226 height 20
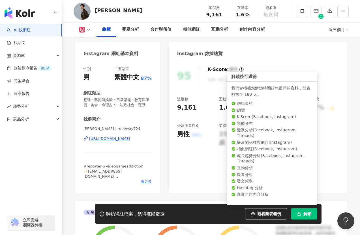
click at [300, 215] on icon "button" at bounding box center [299, 214] width 4 height 4
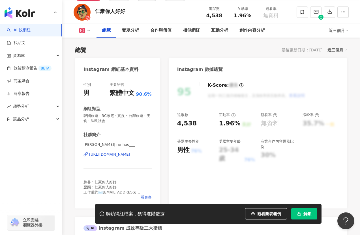
scroll to position [32, 0]
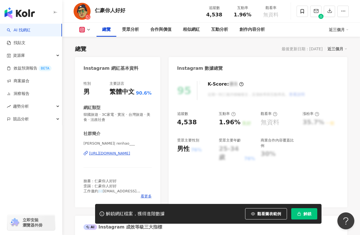
click at [130, 154] on div "https://www.instagram.com/renhao___/" at bounding box center [109, 153] width 41 height 5
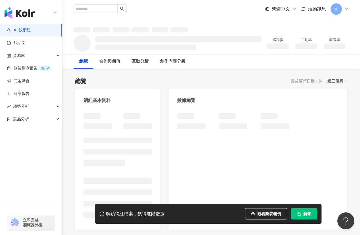
click at [304, 212] on span "解鎖" at bounding box center [307, 214] width 8 height 5
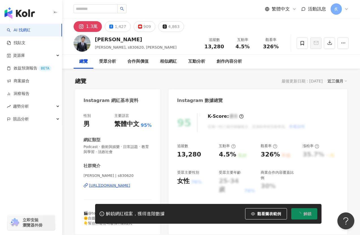
click at [130, 187] on div "[URL][DOMAIN_NAME]" at bounding box center [109, 185] width 41 height 5
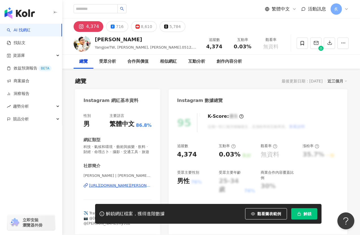
click at [112, 185] on div "https://www.instagram.com/joe.0512/" at bounding box center [120, 185] width 62 height 5
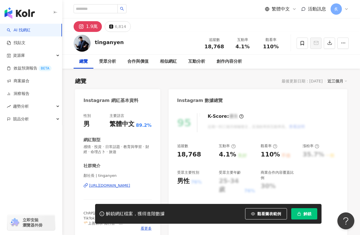
click at [101, 185] on div "[URL][DOMAIN_NAME]" at bounding box center [109, 185] width 41 height 5
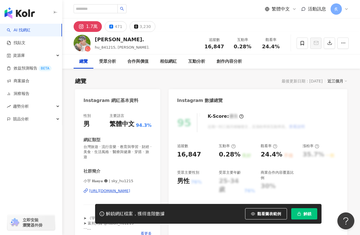
click at [130, 189] on div "https://www.instagram.com/sky_hu1215/" at bounding box center [109, 191] width 41 height 5
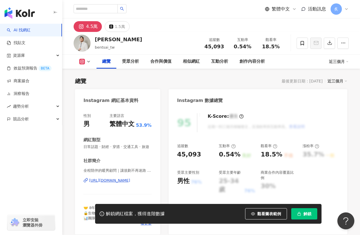
scroll to position [32, 0]
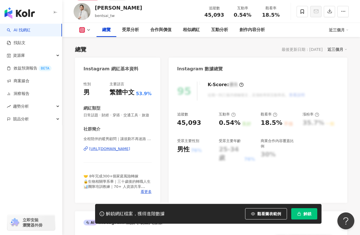
click at [109, 151] on div "https://www.instagram.com/bentsai_tw/" at bounding box center [109, 148] width 41 height 5
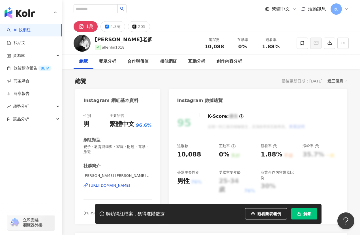
scroll to position [15, 0]
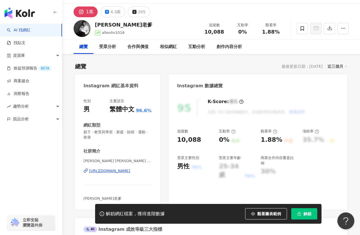
click at [127, 168] on div "https://www.instagram.com/allenlin1018/" at bounding box center [109, 170] width 41 height 5
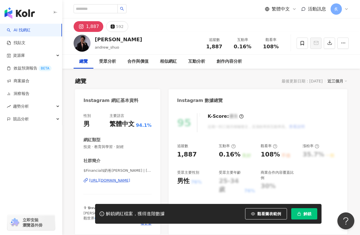
click at [117, 181] on div "https://www.instagram.com/andrew_shuo/" at bounding box center [109, 180] width 41 height 5
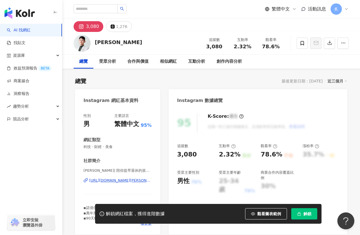
click at [107, 180] on div "[URL][DOMAIN_NAME][PERSON_NAME][DOMAIN_NAME]" at bounding box center [120, 180] width 62 height 5
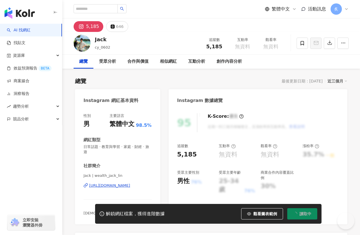
click at [123, 183] on div "https://www.instagram.com/wealth_jack_lin/" at bounding box center [109, 185] width 41 height 5
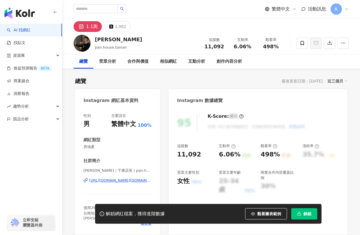
click at [103, 180] on div "https://www.instagram.com/pan.house.tainan/" at bounding box center [120, 180] width 62 height 5
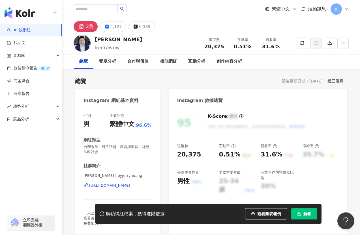
click at [108, 185] on div "[URL][DOMAIN_NAME]" at bounding box center [109, 185] width 41 height 5
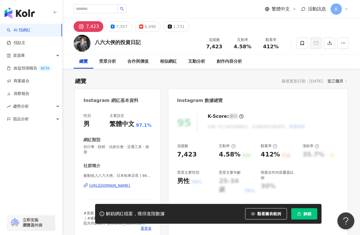
click at [108, 183] on div "https://www.instagram.com/86hero_stock/" at bounding box center [109, 185] width 41 height 5
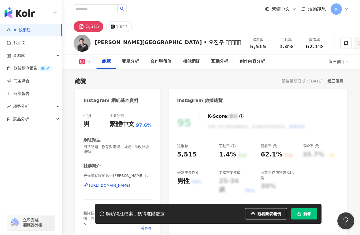
click at [95, 185] on div "https://www.instagram.com/1sen5/" at bounding box center [109, 185] width 41 height 5
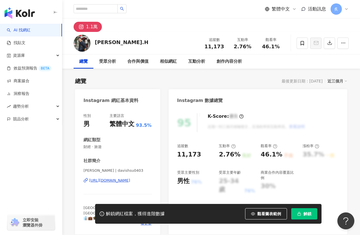
click at [97, 182] on div "[URL][DOMAIN_NAME]" at bounding box center [109, 180] width 41 height 5
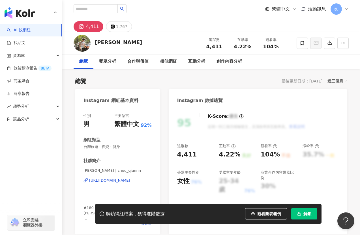
click at [125, 181] on div "https://www.instagram.com/zhou_qiannn/" at bounding box center [109, 180] width 41 height 5
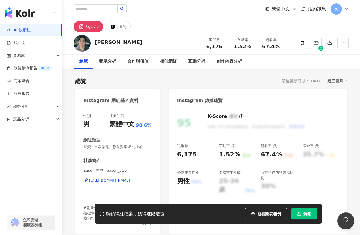
click at [109, 180] on div "https://www.instagram.com/eason_710/" at bounding box center [109, 180] width 41 height 5
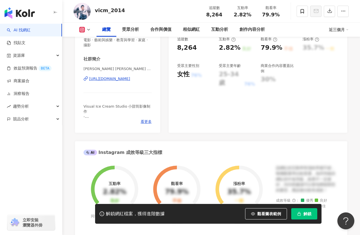
scroll to position [118, 0]
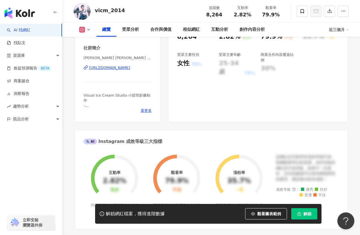
click at [130, 70] on div "https://www.instagram.com/vicm_film/" at bounding box center [109, 67] width 41 height 5
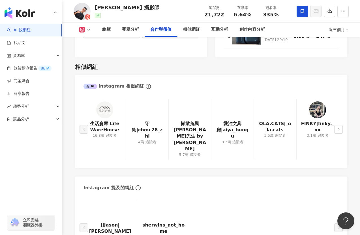
scroll to position [905, 0]
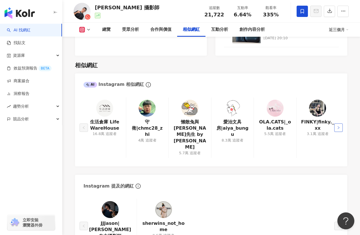
click at [336, 124] on button "button" at bounding box center [338, 128] width 8 height 8
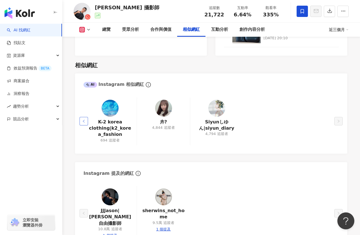
click at [83, 120] on icon "left" at bounding box center [84, 121] width 2 height 3
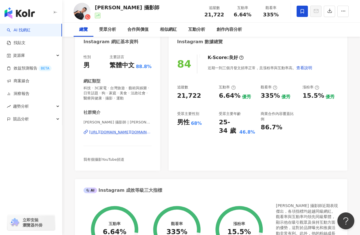
scroll to position [0, 0]
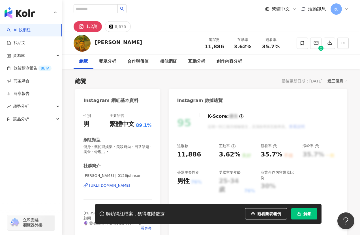
click at [130, 186] on div "https://www.instagram.com/0126johnson/" at bounding box center [109, 185] width 41 height 5
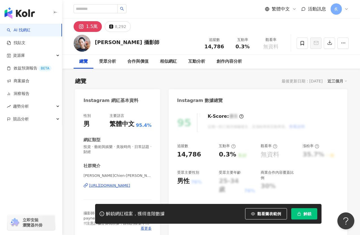
click at [113, 185] on div "https://www.instagram.com/payne0115/" at bounding box center [109, 185] width 41 height 5
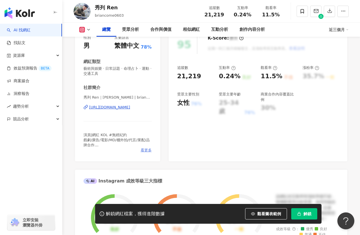
scroll to position [131, 0]
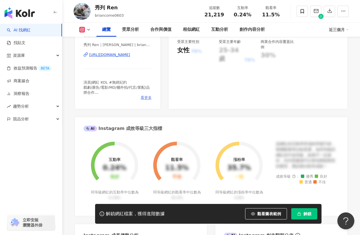
click at [146, 98] on span "看更多" at bounding box center [145, 97] width 11 height 5
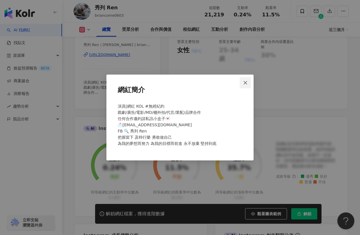
click at [245, 83] on icon "close" at bounding box center [245, 83] width 5 height 5
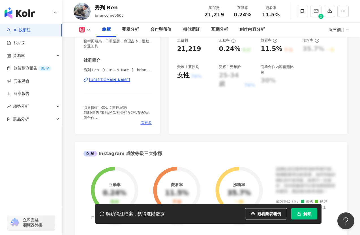
scroll to position [71, 0]
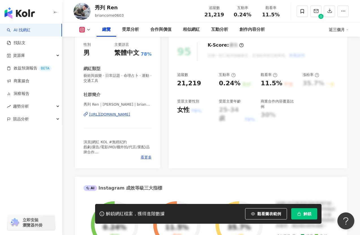
click at [124, 113] on div "https://www.instagram.com/briancome0603/" at bounding box center [109, 114] width 41 height 5
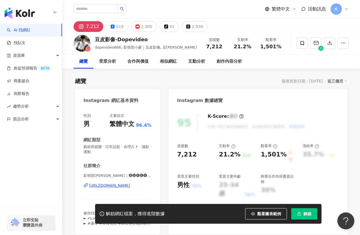
click at [78, 191] on div "性別 男 主要語言 繁體中文 96.4% 網紅類型 藝術與娛樂 · 日常話題 · 命理占卜 · 攝影 · 運動 社群簡介 影視部小豪｜🅓🅞🅟🅔🅥🅘🅓🅔🅞 | …" at bounding box center [117, 171] width 85 height 127
click at [99, 183] on div "影視部小豪｜🅓🅞🅟🅔🅥🅘🅓🅔🅞 | dopevideo666 https://www.instagram.com/dopevideo666/" at bounding box center [117, 189] width 68 height 33
click at [98, 189] on div "影視部小豪｜🅓🅞🅟🅔🅥🅘🅓🅔🅞 | dopevideo666 https://www.instagram.com/dopevideo666/" at bounding box center [117, 189] width 68 height 33
click at [98, 187] on div "https://www.instagram.com/dopevideo666/" at bounding box center [109, 185] width 41 height 5
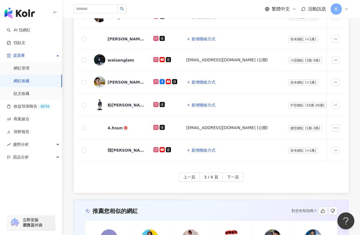
scroll to position [308, 0]
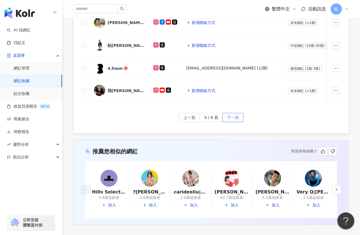
click at [230, 114] on span "下一頁" at bounding box center [233, 117] width 12 height 9
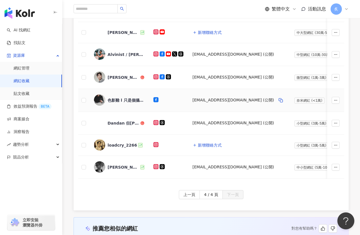
scroll to position [159, 0]
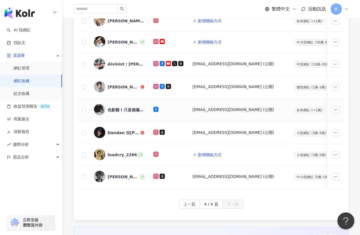
click at [131, 113] on div "色影雞 l 只是個攝影師" at bounding box center [119, 110] width 50 height 12
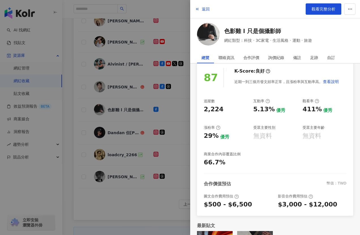
scroll to position [0, 0]
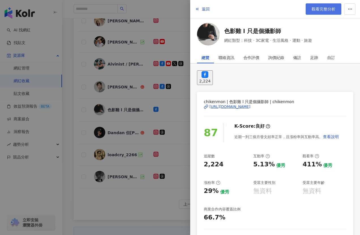
click at [312, 12] on link "觀看完整分析" at bounding box center [323, 8] width 36 height 11
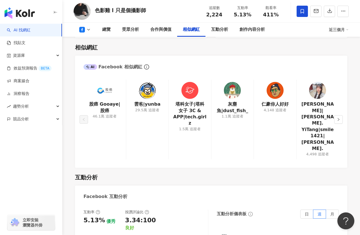
scroll to position [743, 0]
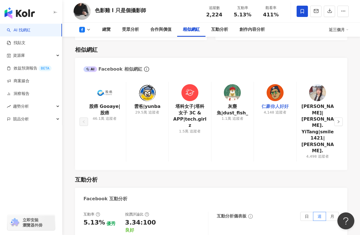
click at [271, 107] on link "仁豪你人好好" at bounding box center [274, 106] width 27 height 6
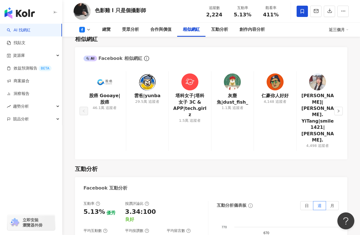
scroll to position [750, 0]
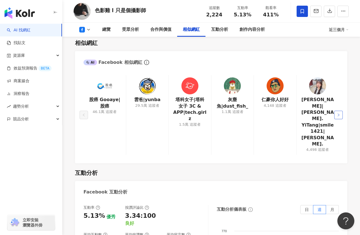
click at [340, 111] on button "button" at bounding box center [338, 115] width 8 height 8
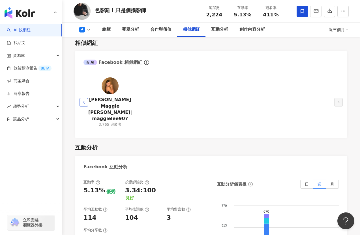
click at [88, 99] on button "button" at bounding box center [83, 102] width 8 height 8
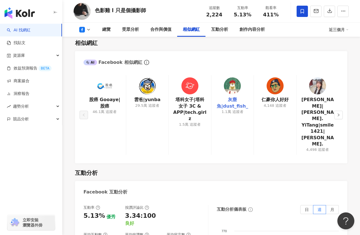
click at [236, 101] on link "灰塵魚|dust_fish_" at bounding box center [232, 103] width 33 height 13
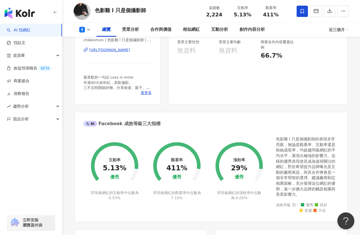
scroll to position [0, 0]
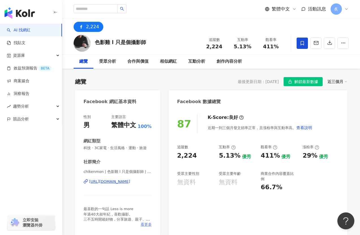
click at [144, 224] on span "看更多" at bounding box center [145, 224] width 11 height 5
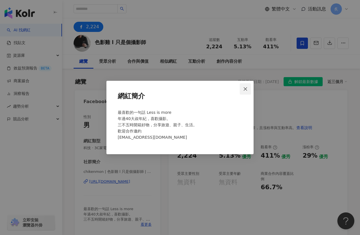
click at [244, 90] on icon "close" at bounding box center [245, 89] width 5 height 5
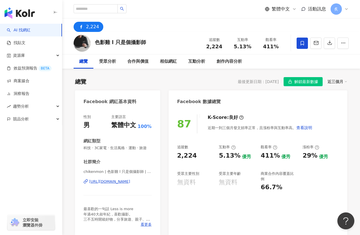
click at [31, 28] on link "AI 找網紅" at bounding box center [19, 30] width 24 height 6
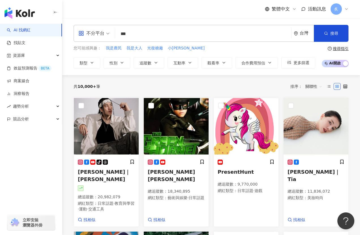
type input "***"
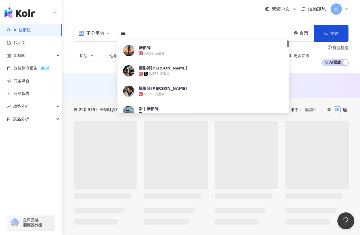
click at [84, 90] on div "AI 推薦 ： 無結果，請嘗試搜尋其他語言關鍵字或條件" at bounding box center [210, 86] width 297 height 10
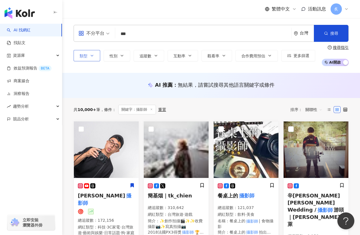
click at [85, 58] on span "類型" at bounding box center [83, 56] width 8 height 5
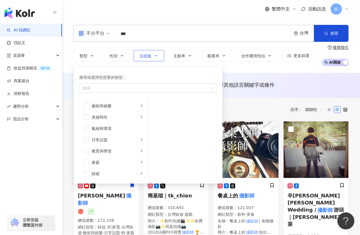
click at [137, 58] on button "追蹤數" at bounding box center [148, 55] width 31 height 11
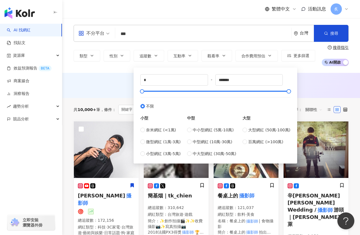
type input "****"
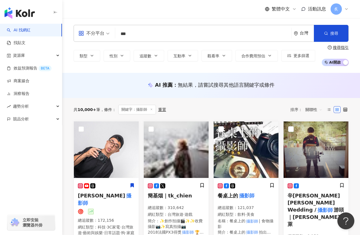
click at [100, 88] on div "AI 推薦 ： 無結果，請嘗試搜尋其他語言關鍵字或條件" at bounding box center [210, 84] width 275 height 7
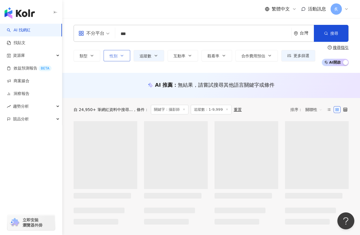
click at [128, 57] on button "性別" at bounding box center [116, 55] width 27 height 11
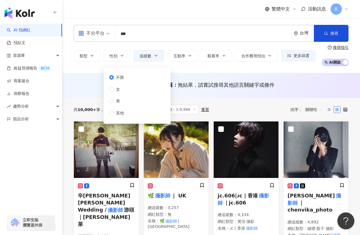
click at [121, 104] on div "不限 女 男 其他" at bounding box center [118, 95] width 19 height 42
click at [121, 103] on span "男" at bounding box center [118, 101] width 8 height 6
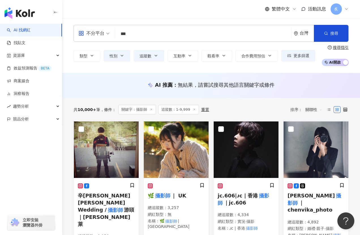
click at [89, 86] on div "AI 推薦 ： 無結果，請嘗試搜尋其他語言關鍵字或條件" at bounding box center [210, 84] width 275 height 7
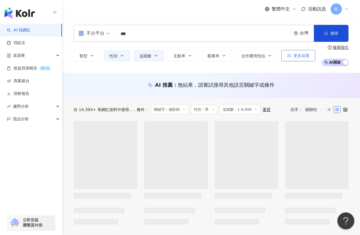
click at [298, 54] on span "更多篩選" at bounding box center [301, 55] width 16 height 5
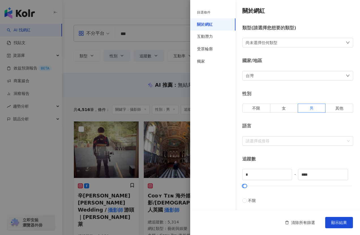
click at [100, 91] on div at bounding box center [180, 117] width 360 height 235
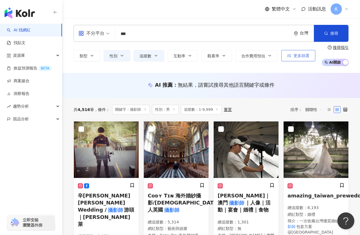
click at [298, 56] on span "更多篩選" at bounding box center [301, 55] width 16 height 5
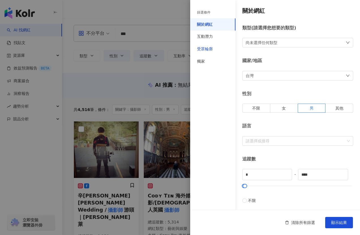
click at [209, 49] on div "受眾輪廓" at bounding box center [205, 49] width 16 height 6
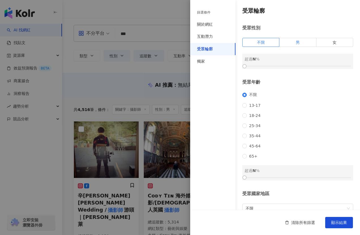
click at [293, 41] on label "男" at bounding box center [297, 42] width 37 height 9
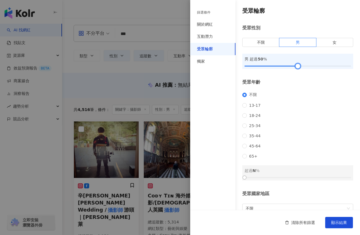
drag, startPoint x: 244, startPoint y: 66, endPoint x: 297, endPoint y: 68, distance: 53.2
click at [297, 68] on div at bounding box center [297, 66] width 3 height 3
click at [333, 221] on span "顯示結果" at bounding box center [339, 222] width 16 height 5
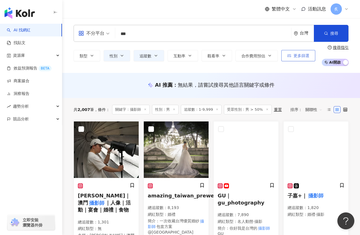
click at [298, 56] on span "更多篩選" at bounding box center [301, 55] width 16 height 5
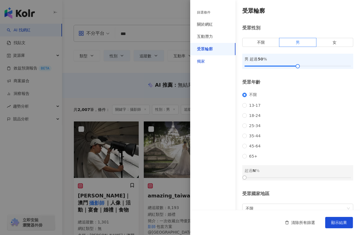
click at [199, 62] on div "獨家" at bounding box center [201, 62] width 8 height 6
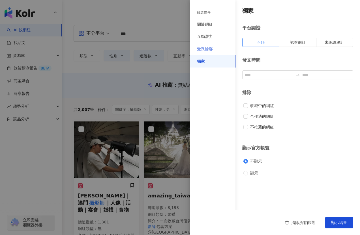
click at [202, 46] on div "受眾輪廓" at bounding box center [212, 49] width 45 height 12
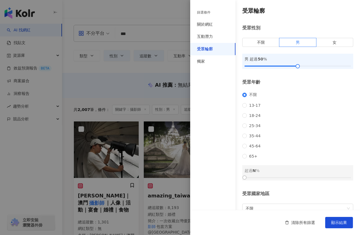
scroll to position [41, 0]
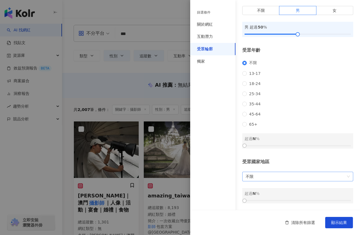
click at [251, 179] on span "不限" at bounding box center [297, 176] width 104 height 9
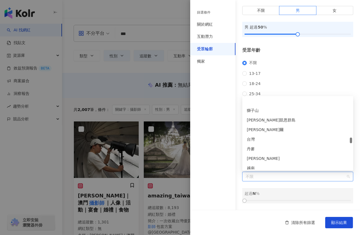
scroll to position [1203, 0]
click at [256, 128] on div "台灣" at bounding box center [297, 129] width 102 height 6
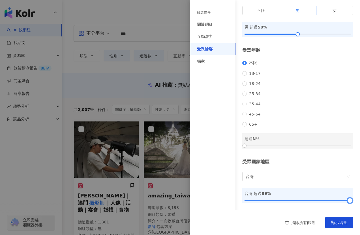
drag, startPoint x: 245, startPoint y: 201, endPoint x: 351, endPoint y: 197, distance: 105.8
click at [351, 197] on div "台灣 超過 99 %" at bounding box center [297, 195] width 111 height 15
click at [334, 220] on span "顯示結果" at bounding box center [339, 222] width 16 height 5
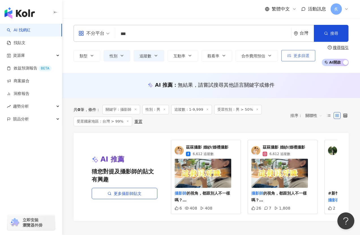
click at [301, 56] on span "更多篩選" at bounding box center [301, 55] width 16 height 5
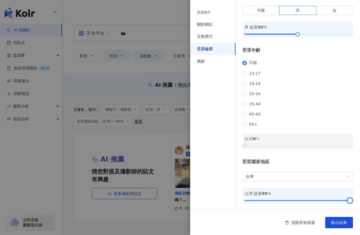
click at [320, 201] on div at bounding box center [297, 200] width 106 height 3
drag, startPoint x: 321, startPoint y: 200, endPoint x: 334, endPoint y: 200, distance: 12.4
click at [334, 200] on div at bounding box center [332, 200] width 3 height 3
click at [332, 220] on button "顯示結果" at bounding box center [339, 222] width 28 height 11
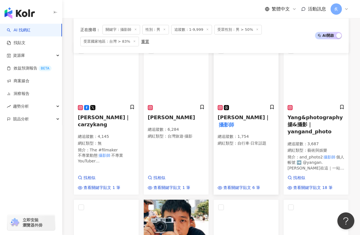
scroll to position [89, 0]
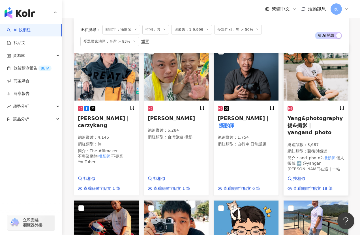
click at [299, 121] on h5 "Yang&photography 揚&攝影｜yangand_photo" at bounding box center [315, 125] width 57 height 21
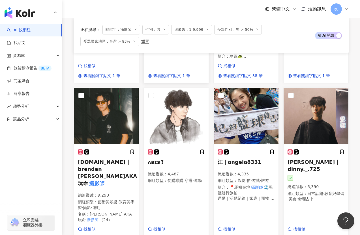
scroll to position [364, 0]
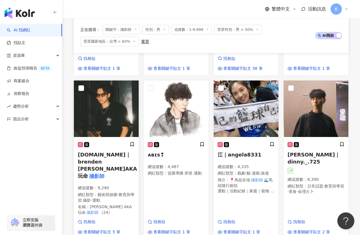
click at [108, 152] on span "brenden.tw｜brenden 李冠賢AKA玩命" at bounding box center [107, 165] width 59 height 27
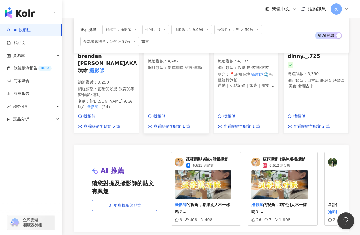
scroll to position [505, 0]
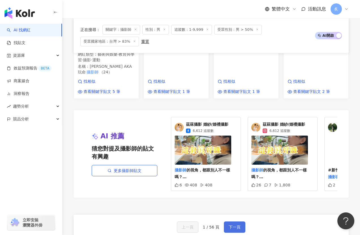
click at [229, 225] on span "下一頁" at bounding box center [234, 227] width 12 height 5
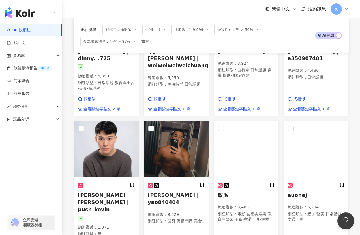
scroll to position [161, 0]
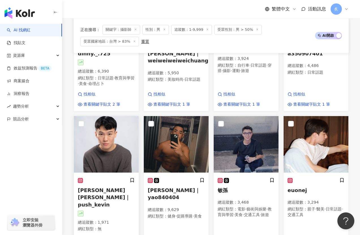
click at [92, 187] on span "KEVIN 王惟漢｜push_kevin" at bounding box center [104, 197] width 52 height 20
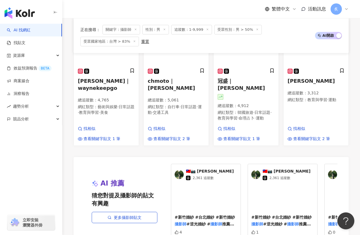
scroll to position [460, 0]
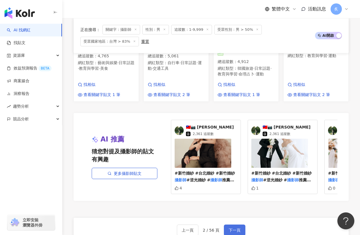
click at [226, 225] on button "下一頁" at bounding box center [234, 230] width 21 height 11
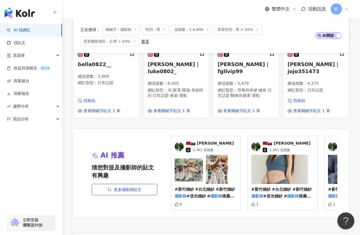
scroll to position [494, 0]
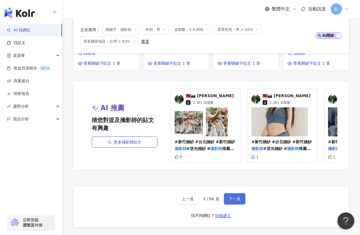
click at [224, 193] on button "下一頁" at bounding box center [234, 198] width 21 height 11
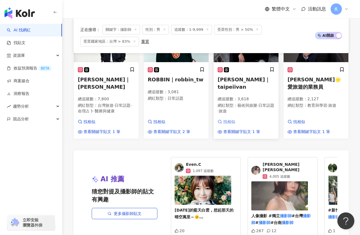
scroll to position [443, 0]
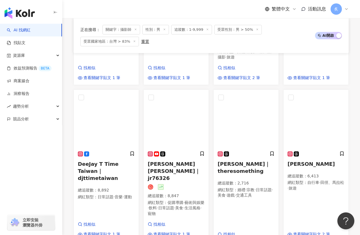
scroll to position [327, 0]
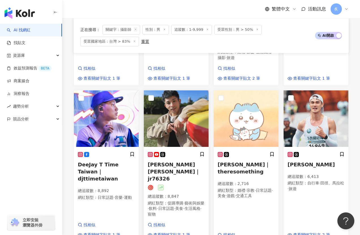
click at [177, 162] on span "Ryan Lin｜jr76326" at bounding box center [174, 172] width 52 height 20
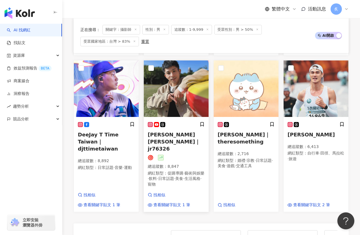
scroll to position [570, 0]
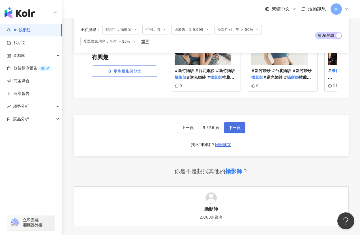
click at [232, 122] on button "下一頁" at bounding box center [234, 127] width 21 height 11
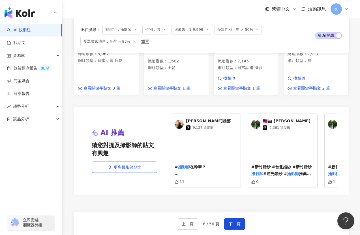
scroll to position [452, 0]
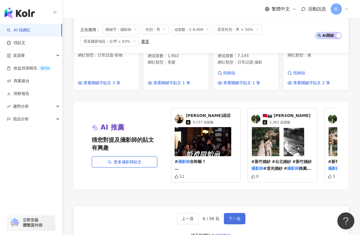
click at [226, 213] on button "下一頁" at bounding box center [234, 218] width 21 height 11
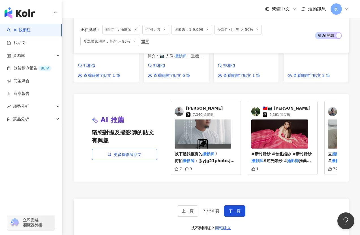
scroll to position [485, 0]
click at [231, 205] on button "下一頁" at bounding box center [234, 210] width 21 height 11
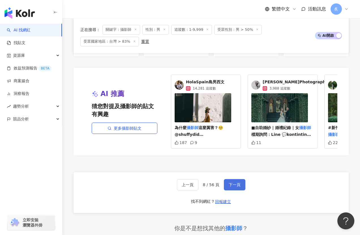
scroll to position [484, 0]
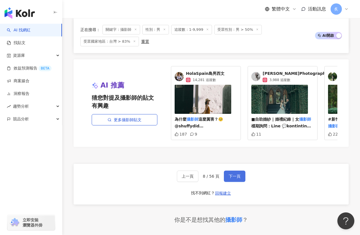
click at [234, 171] on button "下一頁" at bounding box center [234, 176] width 21 height 11
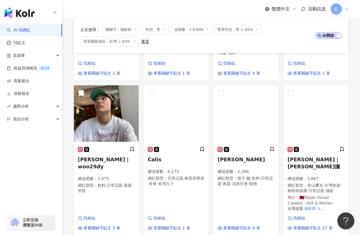
scroll to position [334, 0]
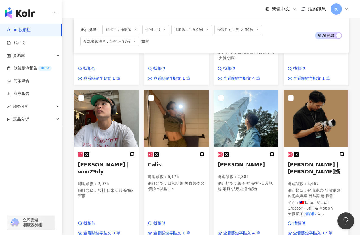
click at [309, 162] on span "黃是銓｜SAM攝" at bounding box center [313, 168] width 52 height 13
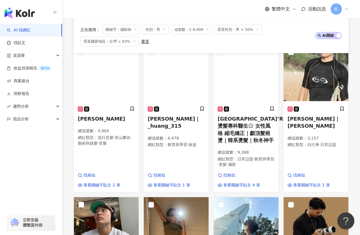
scroll to position [93, 0]
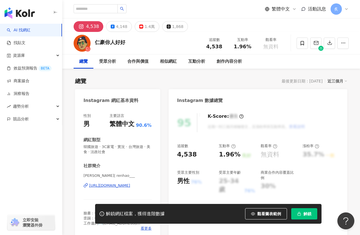
click at [111, 184] on div "https://www.instagram.com/renhao___/" at bounding box center [109, 185] width 41 height 5
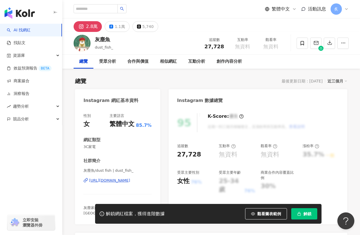
click at [109, 181] on div "https://www.instagram.com/dust_fish_/" at bounding box center [109, 180] width 41 height 5
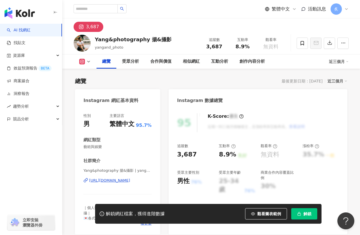
click at [99, 180] on div "[URL][DOMAIN_NAME]" at bounding box center [109, 180] width 41 height 5
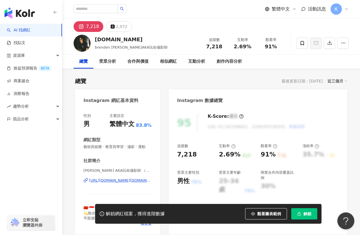
click at [96, 180] on div "https://www.instagram.com/brenden.tw/" at bounding box center [120, 180] width 62 height 5
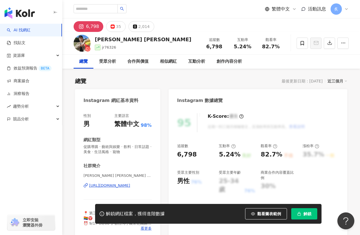
click at [101, 185] on div "https://www.instagram.com/jr76326/" at bounding box center [109, 185] width 41 height 5
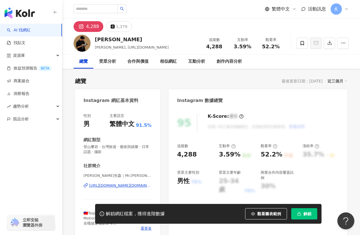
click at [109, 186] on div "https://www.instagram.com/shichan_huang.tw/" at bounding box center [120, 185] width 62 height 5
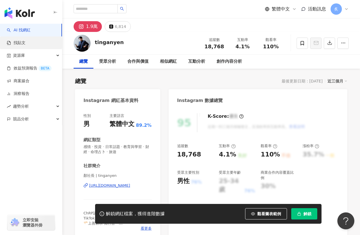
click at [25, 44] on link "找貼文" at bounding box center [16, 43] width 19 height 6
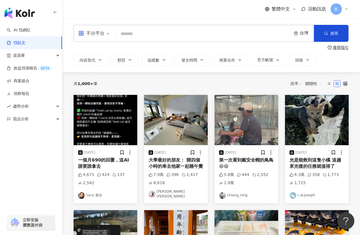
click at [140, 34] on input "search" at bounding box center [202, 34] width 171 height 12
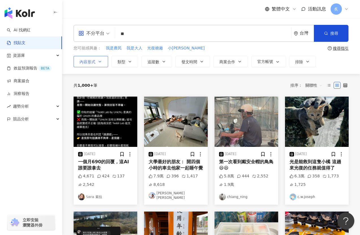
type input "**"
click at [89, 64] on span "內容形式" at bounding box center [87, 62] width 16 height 5
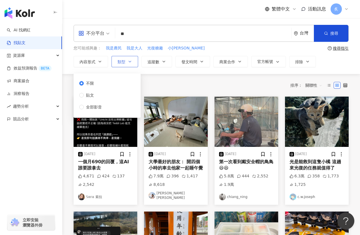
click at [119, 63] on span "類型" at bounding box center [121, 62] width 8 height 5
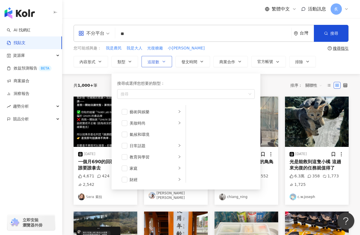
click at [154, 62] on span "追蹤數" at bounding box center [153, 62] width 12 height 5
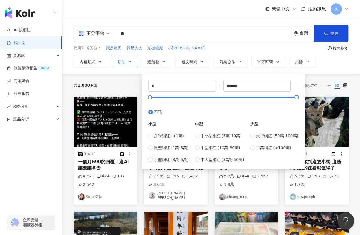
click at [127, 62] on button "類型" at bounding box center [124, 61] width 27 height 11
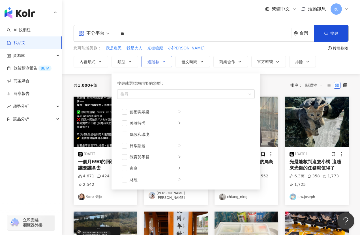
click at [147, 62] on button "追蹤數" at bounding box center [156, 61] width 31 height 11
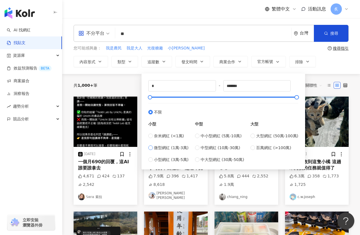
click at [159, 148] on span "微型網紅 (1萬-3萬)" at bounding box center [171, 148] width 34 height 6
type input "*****"
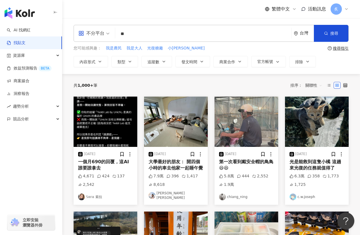
click at [133, 73] on div "不分平台 ** 台灣 搜尋 您可能感興趣： 我是農民 我是大人 光復糖廠 小梁sky 搜尋指引 內容形式 類型 追蹤數 發文時間 商業合作 官方帳號 排除 不…" at bounding box center [210, 46] width 297 height 56
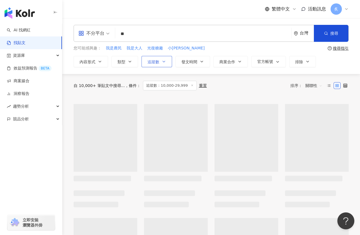
click at [150, 62] on span "追蹤數" at bounding box center [153, 62] width 12 height 5
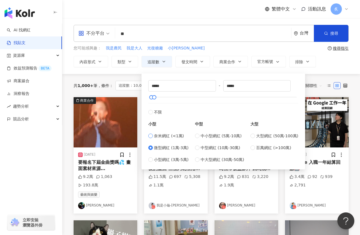
click at [148, 139] on label "奈米網紅 (<1萬)" at bounding box center [168, 136] width 40 height 6
type input "*"
type input "****"
click at [123, 68] on div "不分平台 ** 台灣 搜尋 您可能感興趣： 我是農民 我是大人 光復糖廠 小梁sky 搜尋指引 內容形式 類型 追蹤數 發文時間 商業合作 官方帳號 排除 不…" at bounding box center [210, 46] width 297 height 56
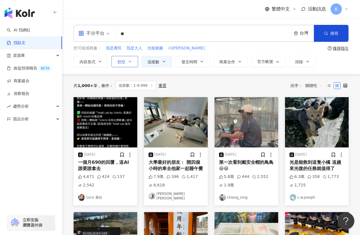
click at [130, 65] on button "類型" at bounding box center [124, 61] width 27 height 11
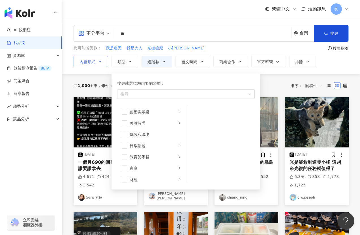
click at [96, 61] on button "內容形式" at bounding box center [90, 61] width 34 height 11
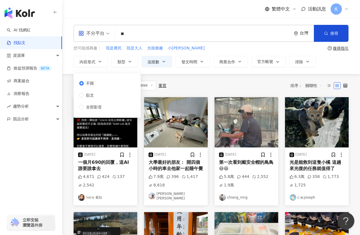
click at [183, 81] on div "共 1,000+ 筆 條件 ： 追蹤數：1-9,999 重置 排序： 關聯性" at bounding box center [210, 86] width 275 height 10
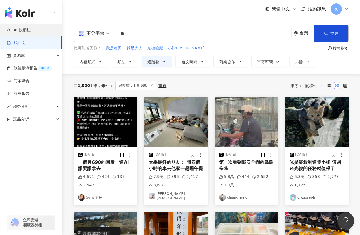
click at [31, 27] on link "AI 找網紅" at bounding box center [19, 30] width 24 height 6
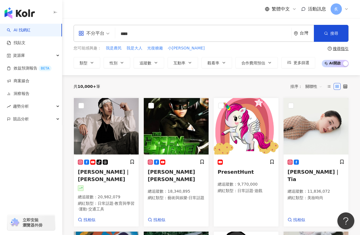
type input "****"
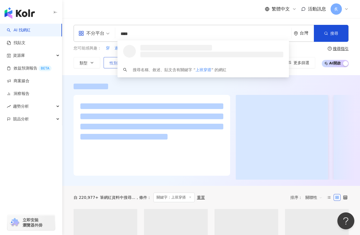
click at [110, 63] on span "性別" at bounding box center [113, 63] width 8 height 5
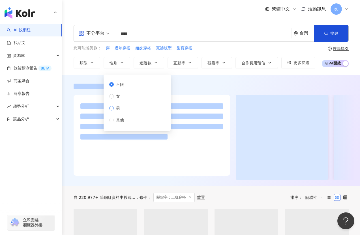
click at [113, 105] on label "男" at bounding box center [117, 108] width 17 height 6
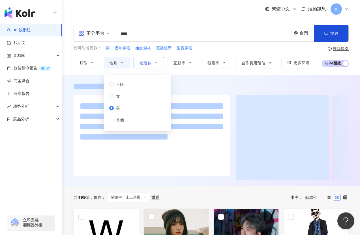
click at [148, 62] on span "追蹤數" at bounding box center [145, 63] width 12 height 5
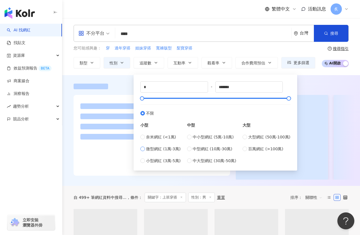
click at [145, 147] on label "微型網紅 (1萬-3萬)" at bounding box center [160, 149] width 40 height 6
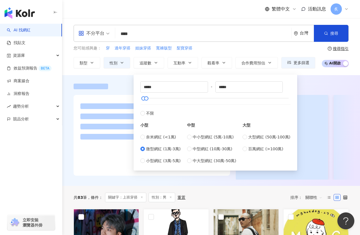
type input "*****"
type input "*"
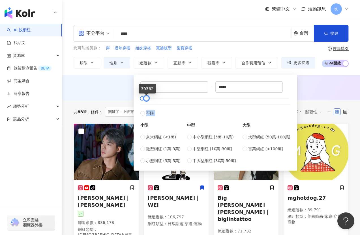
type input "*****"
drag, startPoint x: 287, startPoint y: 99, endPoint x: 145, endPoint y: 120, distance: 143.3
click at [145, 120] on div "* - ***** 不限 小型 奈米網紅 (<1萬) 微型網紅 (1萬-3萬) 小型網紅 (3萬-5萬) 中型 中小型網紅 (5萬-10萬) 中型網紅 (10…" at bounding box center [215, 122] width 150 height 83
click at [101, 86] on div "AI 推薦 ： 無結果，請嘗試搜尋其他語言關鍵字或條件" at bounding box center [210, 87] width 275 height 7
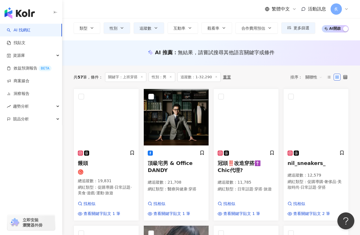
scroll to position [36, 0]
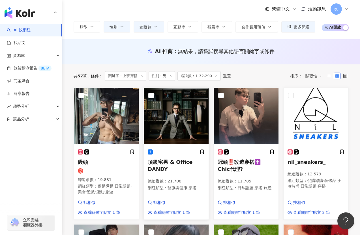
click at [160, 162] on span "頂級宅男 & Office DANDY" at bounding box center [170, 165] width 45 height 13
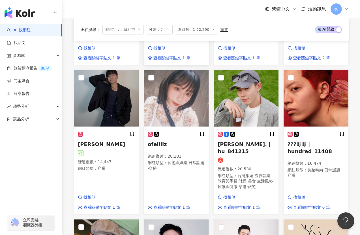
scroll to position [192, 0]
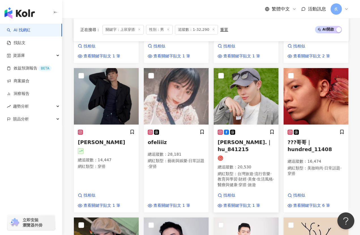
click at [233, 142] on span "小宇.｜hu_841215" at bounding box center [244, 145] width 54 height 13
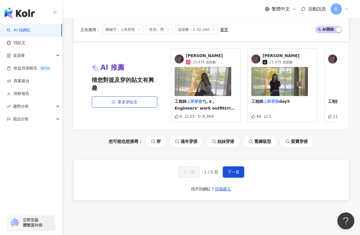
scroll to position [542, 0]
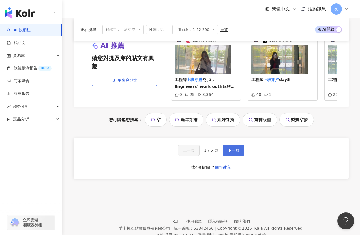
click at [237, 145] on button "下一頁" at bounding box center [232, 150] width 21 height 11
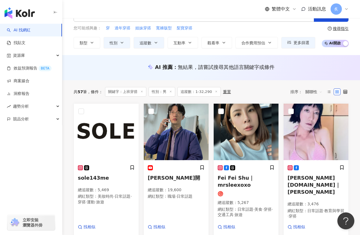
scroll to position [23, 0]
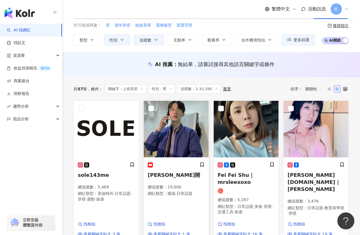
click at [160, 172] on span "Kamil神楷開" at bounding box center [174, 175] width 52 height 6
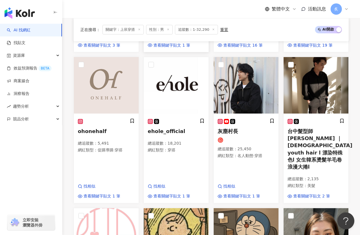
scroll to position [213, 0]
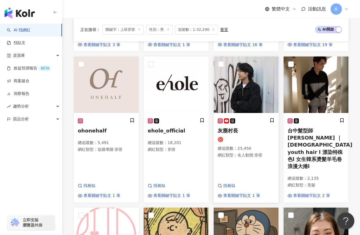
click at [223, 128] on span "灰塵村長" at bounding box center [227, 131] width 20 height 6
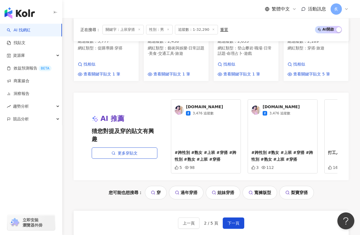
scroll to position [487, 0]
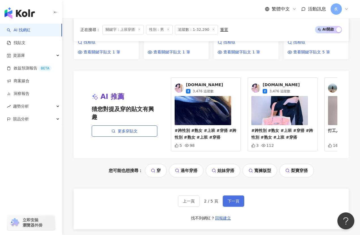
click at [229, 199] on span "下一頁" at bounding box center [233, 201] width 12 height 5
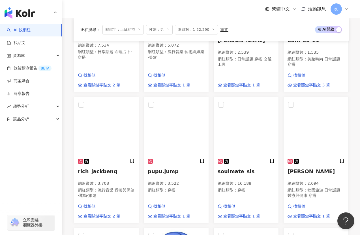
scroll to position [165, 0]
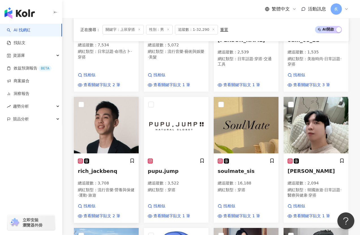
click at [104, 158] on div "rich_jackbenq 總追蹤數 ： 3,708 網紅類型 ： 流行音樂 · 營養與保健 · 運動 · 旅遊" at bounding box center [106, 180] width 57 height 45
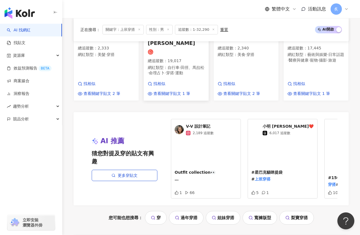
scroll to position [489, 0]
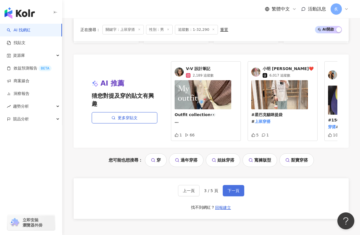
click at [228, 185] on button "下一頁" at bounding box center [232, 190] width 21 height 11
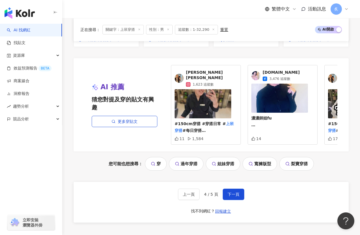
scroll to position [543, 0]
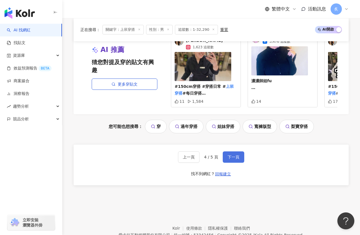
click at [232, 156] on button "下一頁" at bounding box center [232, 157] width 21 height 11
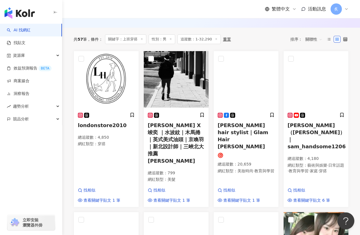
scroll to position [75, 0]
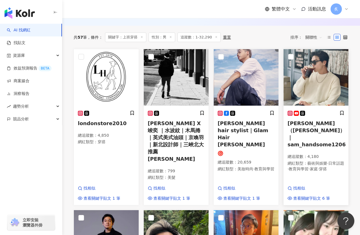
click at [292, 122] on span "王威智（韓森）｜sam_handsome1206" at bounding box center [316, 133] width 58 height 27
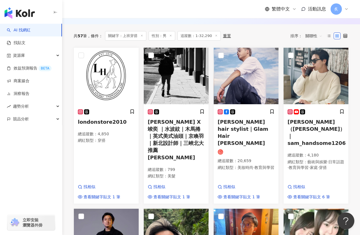
scroll to position [0, 0]
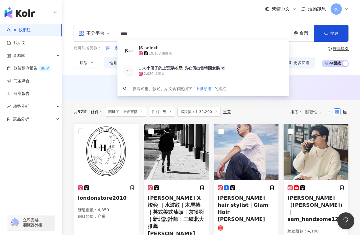
click at [130, 35] on input "****" at bounding box center [202, 34] width 171 height 11
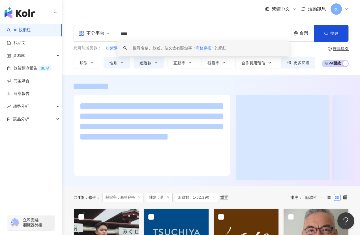
click at [144, 86] on div at bounding box center [210, 87] width 275 height 6
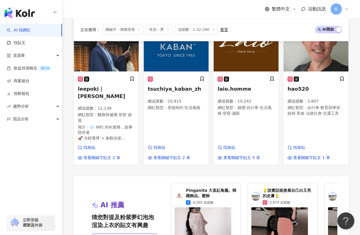
scroll to position [109, 0]
click at [113, 89] on span "leepoki｜Poki Lee" at bounding box center [101, 92] width 47 height 13
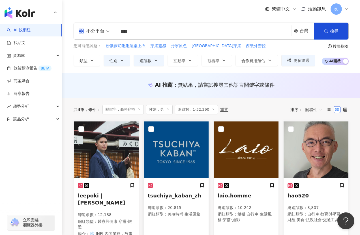
scroll to position [0, 0]
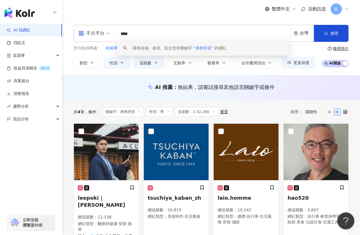
click at [140, 37] on input "****" at bounding box center [202, 34] width 171 height 11
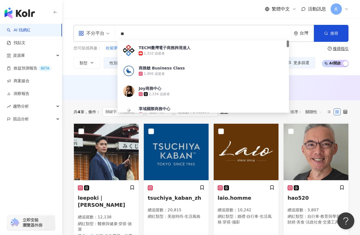
type input "*"
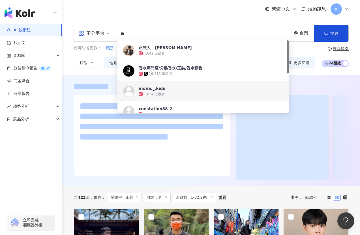
click at [308, 75] on div at bounding box center [210, 130] width 297 height 111
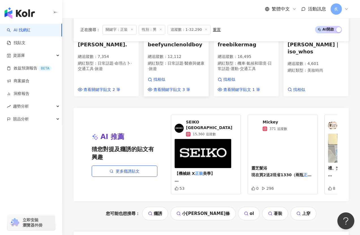
scroll to position [550, 0]
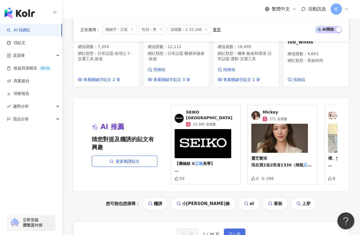
click at [233, 232] on span "下一頁" at bounding box center [234, 234] width 12 height 5
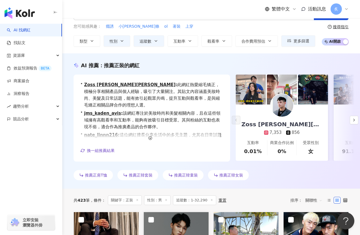
scroll to position [0, 0]
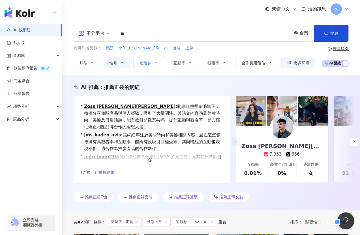
click at [151, 62] on button "追蹤數" at bounding box center [148, 62] width 31 height 11
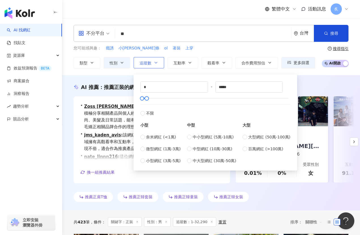
click at [151, 62] on button "追蹤數" at bounding box center [148, 62] width 31 height 11
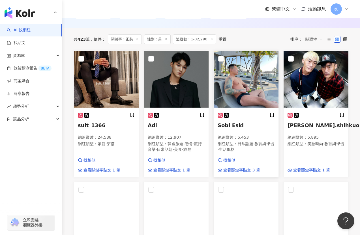
scroll to position [179, 0]
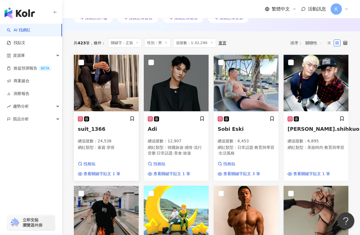
click at [93, 128] on span "suit_1366" at bounding box center [91, 129] width 27 height 6
click at [106, 105] on img at bounding box center [106, 83] width 65 height 57
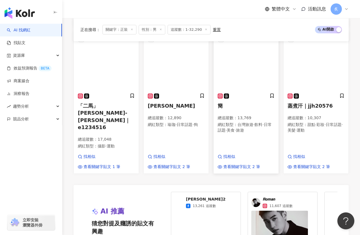
scroll to position [543, 0]
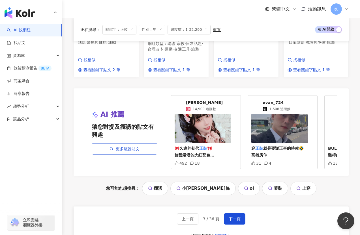
scroll to position [582, 0]
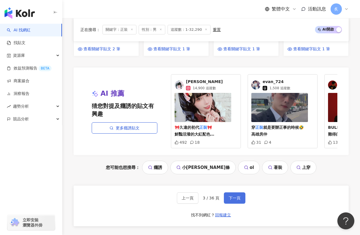
click at [231, 200] on button "下一頁" at bounding box center [234, 197] width 21 height 11
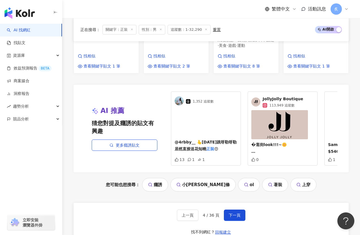
scroll to position [629, 0]
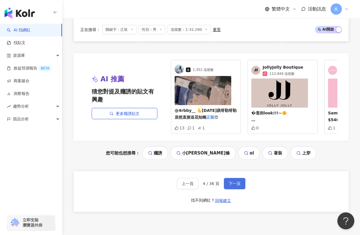
click at [237, 181] on span "下一頁" at bounding box center [234, 183] width 12 height 5
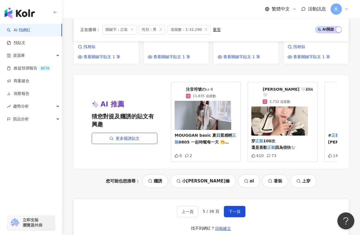
scroll to position [593, 0]
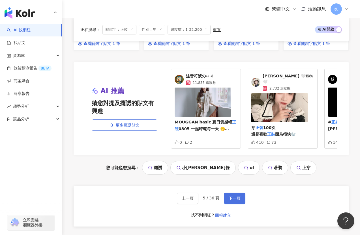
click at [239, 196] on span "下一頁" at bounding box center [234, 198] width 12 height 5
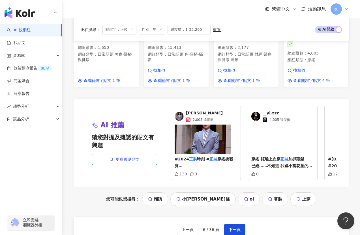
scroll to position [562, 0]
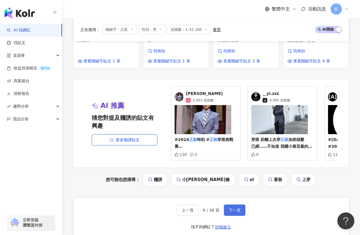
click at [231, 208] on span "下一頁" at bounding box center [234, 210] width 12 height 5
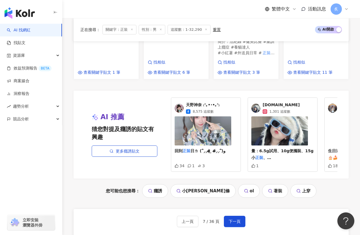
scroll to position [595, 0]
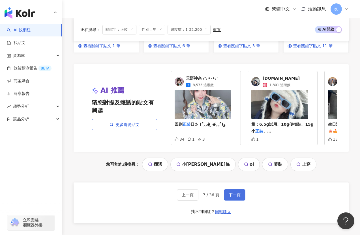
click at [226, 189] on button "下一頁" at bounding box center [234, 194] width 21 height 11
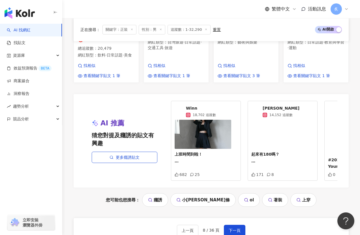
scroll to position [573, 0]
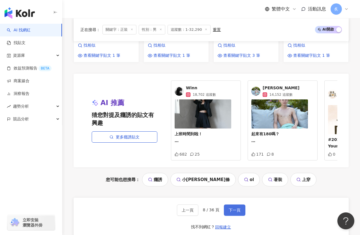
click at [228, 208] on span "下一頁" at bounding box center [234, 210] width 12 height 5
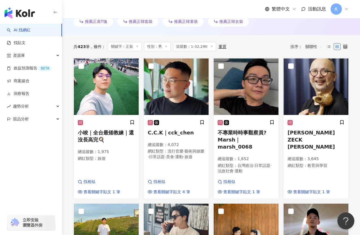
scroll to position [176, 0]
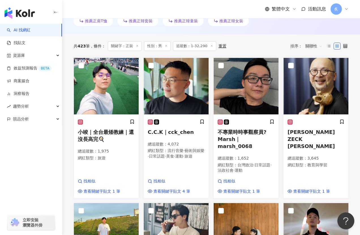
click at [228, 203] on img at bounding box center [245, 231] width 65 height 57
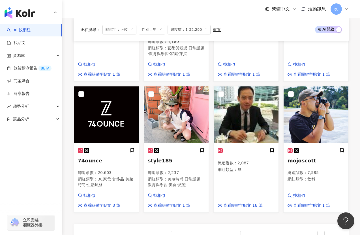
scroll to position [574, 0]
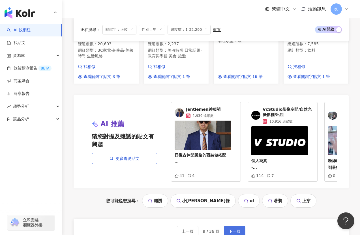
click at [231, 229] on span "下一頁" at bounding box center [234, 231] width 12 height 5
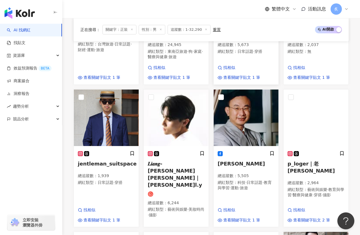
scroll to position [283, 0]
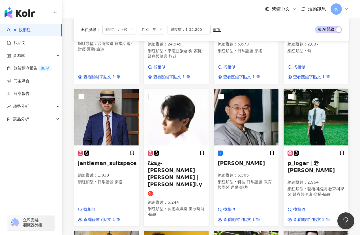
click at [297, 160] on span "p_loger｜老葛" at bounding box center [310, 166] width 47 height 13
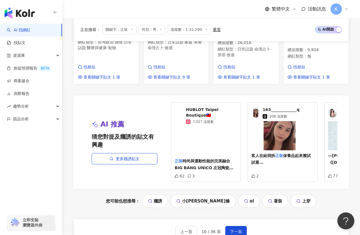
scroll to position [641, 0]
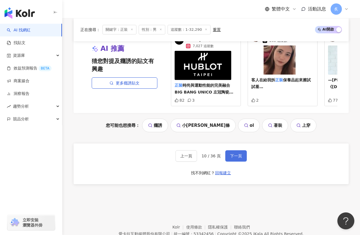
click at [233, 150] on button "下一頁" at bounding box center [235, 155] width 21 height 11
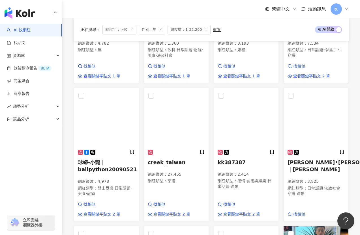
scroll to position [275, 0]
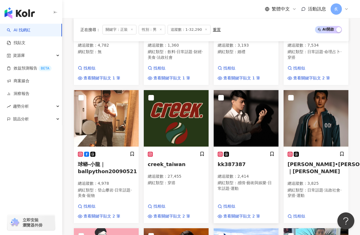
click at [226, 163] on span "kk387387" at bounding box center [231, 164] width 28 height 6
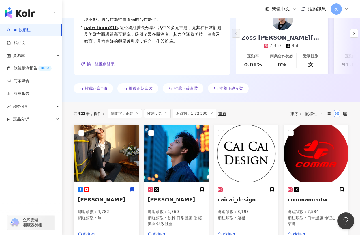
scroll to position [0, 0]
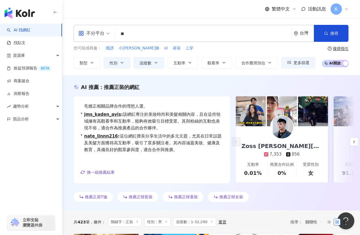
click at [135, 32] on input "**" at bounding box center [202, 34] width 171 height 11
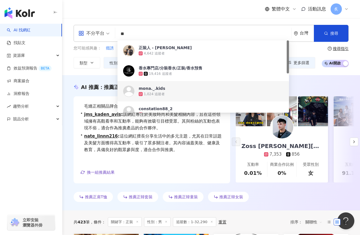
type input "*"
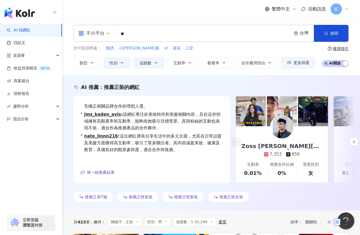
type input "**"
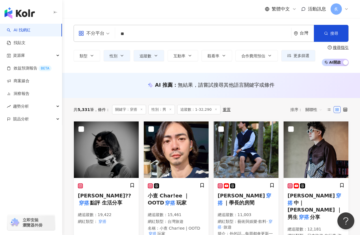
click at [99, 94] on div "AI 推薦 ： 無結果，請嘗試搜尋其他語言關鍵字或條件" at bounding box center [210, 85] width 297 height 25
click at [165, 157] on img at bounding box center [176, 150] width 65 height 57
click at [234, 164] on img at bounding box center [245, 150] width 65 height 57
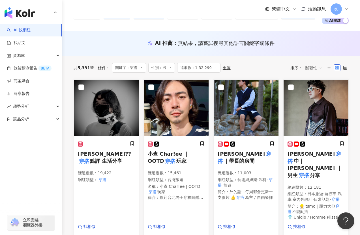
scroll to position [52, 0]
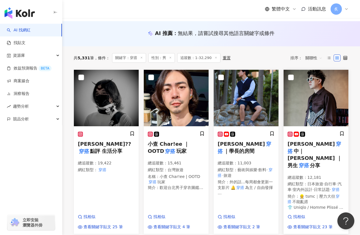
click at [314, 101] on img at bounding box center [315, 98] width 65 height 57
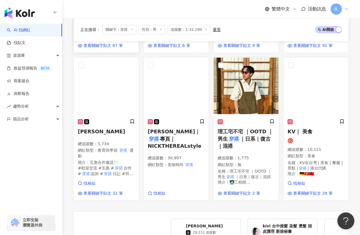
scroll to position [391, 0]
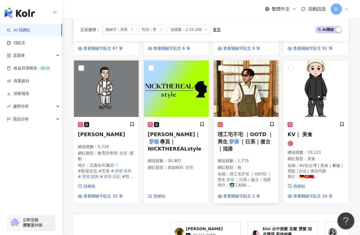
click at [237, 140] on mark "穿搭" at bounding box center [234, 142] width 12 height 8
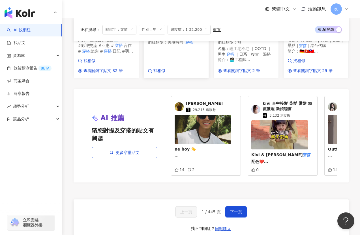
scroll to position [549, 0]
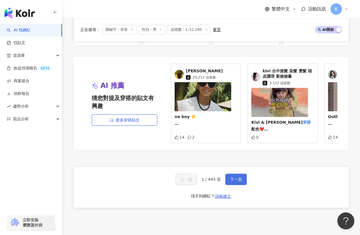
click at [230, 179] on span "下一頁" at bounding box center [236, 179] width 12 height 5
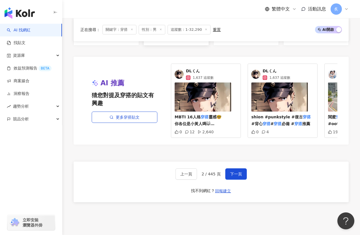
scroll to position [543, 0]
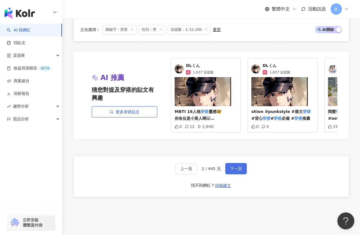
click at [231, 166] on span "下一頁" at bounding box center [236, 168] width 12 height 5
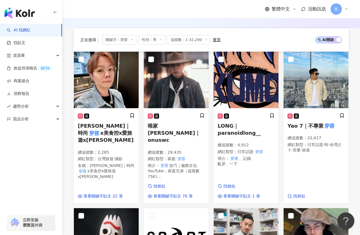
scroll to position [81, 0]
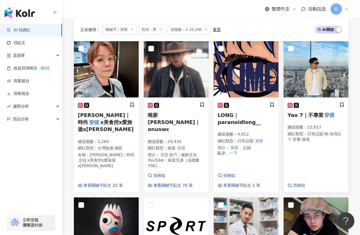
click at [299, 115] on span "Yao 7｜不專業" at bounding box center [305, 115] width 36 height 6
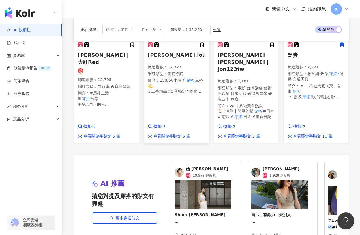
scroll to position [519, 0]
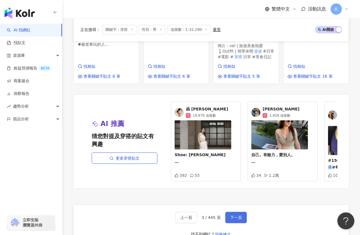
click at [233, 212] on button "下一頁" at bounding box center [235, 217] width 21 height 11
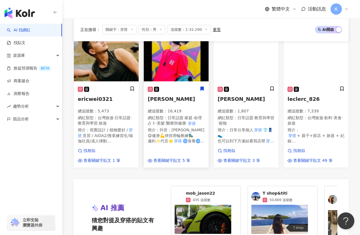
scroll to position [571, 0]
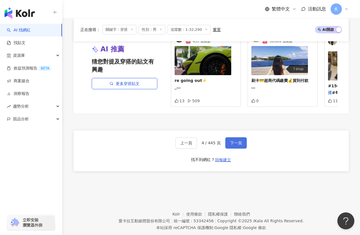
click at [237, 141] on span "下一頁" at bounding box center [236, 143] width 12 height 5
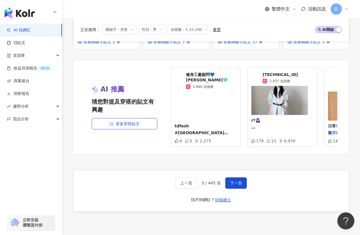
scroll to position [560, 0]
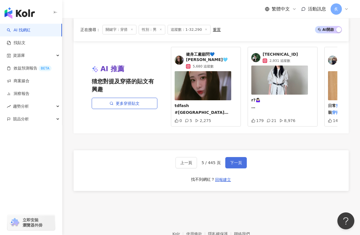
click at [230, 161] on span "下一頁" at bounding box center [236, 163] width 12 height 5
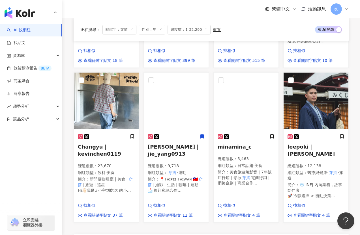
scroll to position [368, 0]
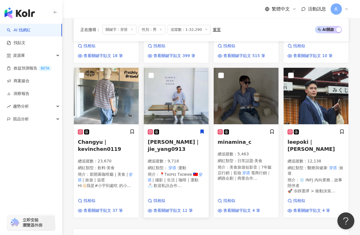
click at [159, 139] on h5 "Jie Yang｜jie_yang0913" at bounding box center [176, 146] width 57 height 14
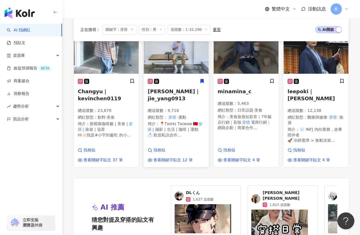
scroll to position [475, 0]
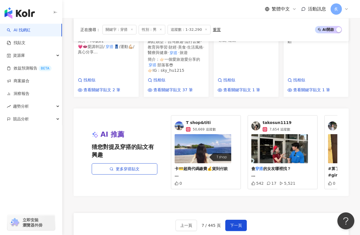
scroll to position [500, 0]
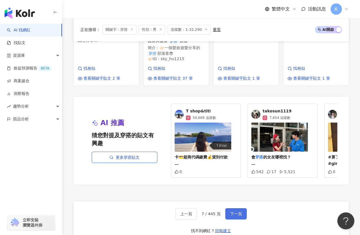
click at [232, 212] on span "下一頁" at bounding box center [236, 214] width 12 height 5
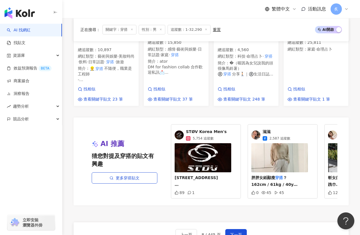
scroll to position [516, 0]
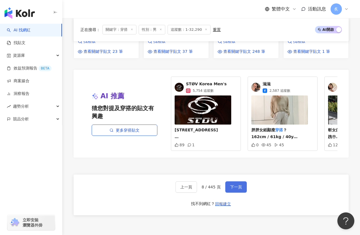
click at [234, 189] on span "下一頁" at bounding box center [236, 187] width 12 height 5
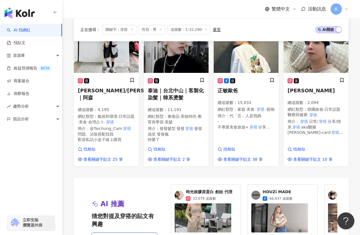
scroll to position [412, 0]
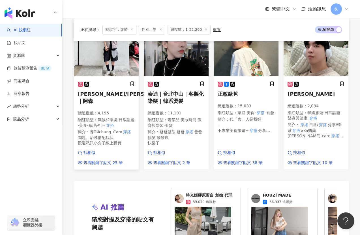
click at [111, 91] on span "benson/阿森｜阿森" at bounding box center [126, 97] width 96 height 13
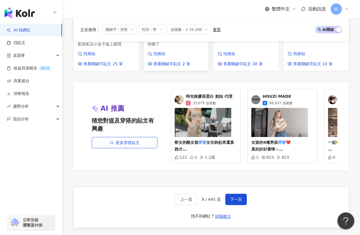
scroll to position [567, 0]
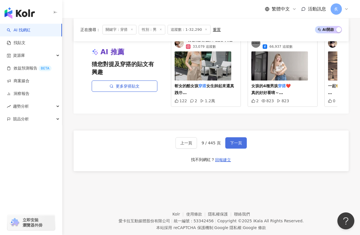
click at [236, 141] on span "下一頁" at bounding box center [236, 143] width 12 height 5
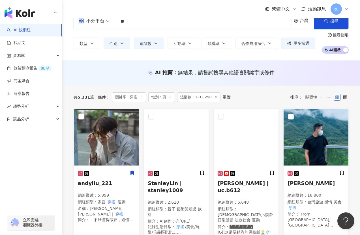
scroll to position [90, 0]
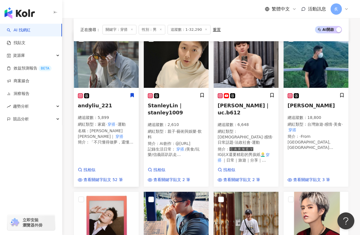
click at [99, 106] on span "andyliu_221" at bounding box center [95, 106] width 34 height 6
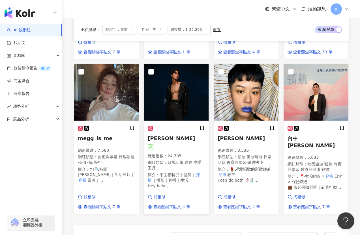
scroll to position [477, 0]
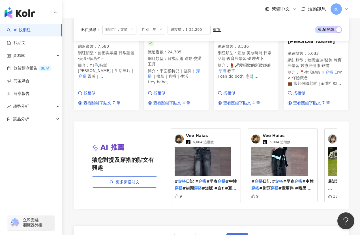
click at [235, 233] on button "下一頁" at bounding box center [236, 238] width 21 height 11
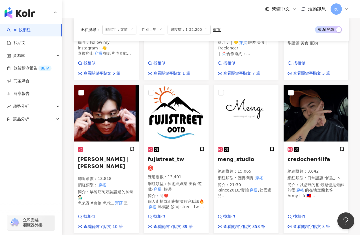
scroll to position [184, 0]
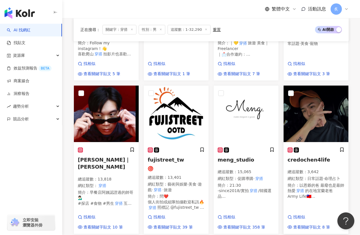
click at [298, 163] on span "credochen4life" at bounding box center [308, 160] width 42 height 6
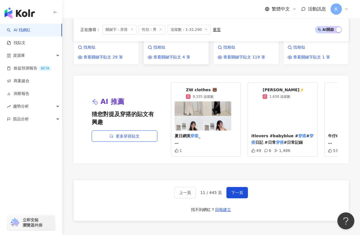
scroll to position [535, 0]
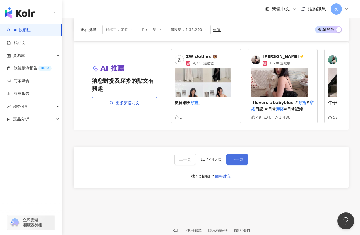
click at [233, 162] on span "下一頁" at bounding box center [237, 159] width 12 height 5
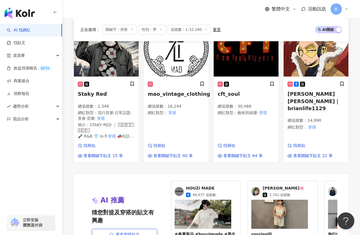
scroll to position [408, 0]
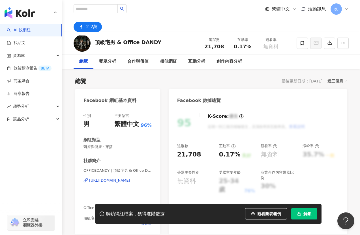
click at [121, 181] on div "[URL][DOMAIN_NAME]" at bounding box center [109, 180] width 41 height 5
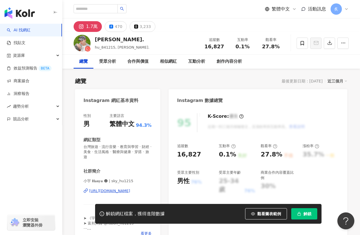
click at [118, 189] on div "[URL][DOMAIN_NAME]" at bounding box center [109, 191] width 41 height 5
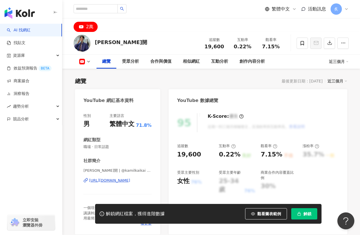
click at [125, 183] on div "[PERSON_NAME]開 | @kamilkaikai | UCMSuPJqLr-4kRbS6naVD-lQ [URL][DOMAIN_NAME]" at bounding box center [117, 184] width 68 height 33
click at [125, 181] on div "[URL][DOMAIN_NAME]" at bounding box center [109, 180] width 41 height 5
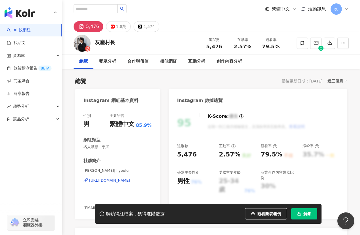
click at [109, 182] on div "[URL][DOMAIN_NAME]" at bounding box center [109, 180] width 41 height 5
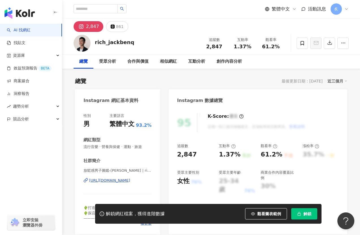
click at [107, 181] on div "[URL][DOMAIN_NAME]" at bounding box center [109, 180] width 41 height 5
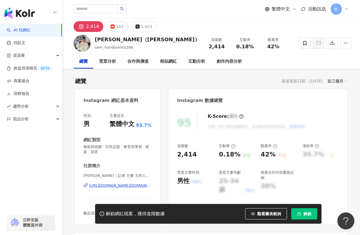
click at [110, 186] on div "[URL][DOMAIN_NAME][DOMAIN_NAME]" at bounding box center [120, 185] width 62 height 5
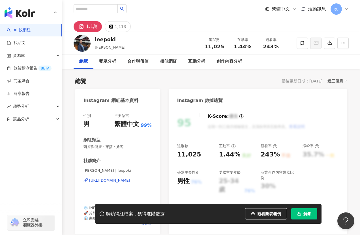
click at [112, 180] on div "[URL][DOMAIN_NAME]" at bounding box center [109, 180] width 41 height 5
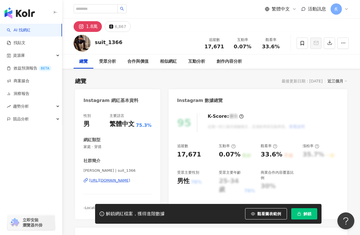
click at [130, 179] on div "[URL][DOMAIN_NAME]" at bounding box center [109, 180] width 41 height 5
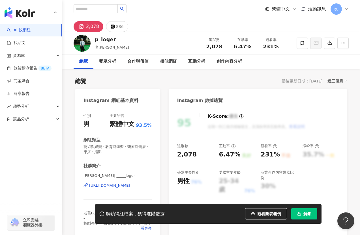
click at [114, 186] on div "[URL][DOMAIN_NAME]" at bounding box center [109, 185] width 41 height 5
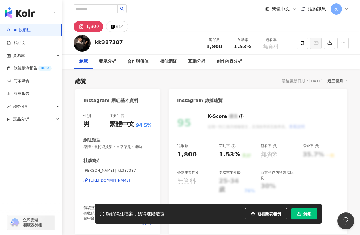
click at [121, 181] on div "[URL][DOMAIN_NAME]" at bounding box center [109, 180] width 41 height 5
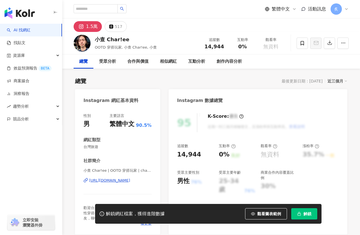
click at [102, 181] on div "[URL][DOMAIN_NAME]" at bounding box center [109, 180] width 41 height 5
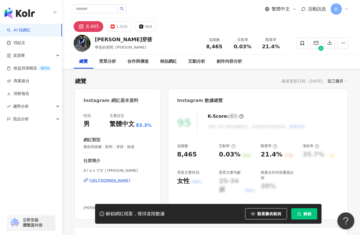
click at [111, 182] on div "https://www.instagram.com/alan_shoot_yesterday/" at bounding box center [109, 180] width 41 height 5
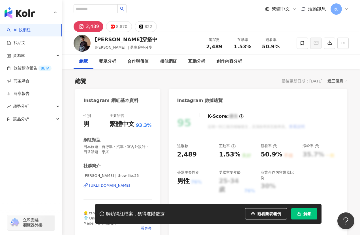
click at [124, 185] on div "https://www.instagram.com/thewillie.35/" at bounding box center [109, 185] width 41 height 5
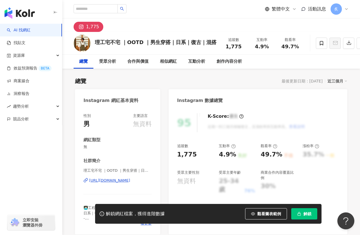
click at [98, 179] on div "https://www.instagram.com/eng_ootd/" at bounding box center [109, 180] width 41 height 5
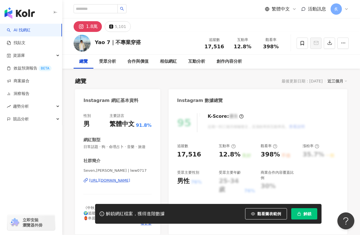
click at [107, 183] on div "https://www.instagram.com/lww0717/" at bounding box center [109, 180] width 41 height 5
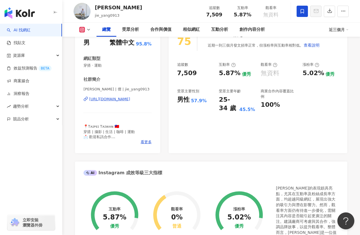
scroll to position [38, 0]
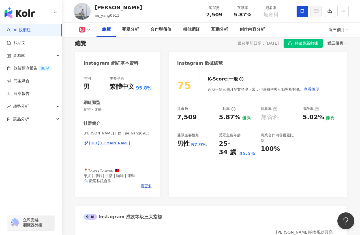
click at [127, 142] on div "https://www.instagram.com/jie_yang0913/" at bounding box center [109, 143] width 41 height 5
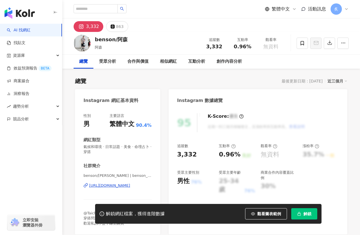
click at [106, 187] on div "[URL][DOMAIN_NAME]" at bounding box center [109, 185] width 41 height 5
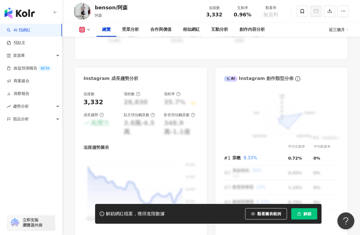
scroll to position [226, 0]
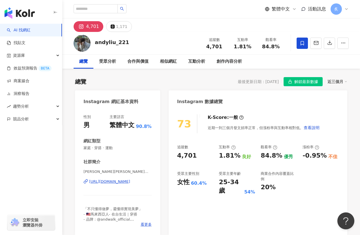
click at [101, 181] on div "https://www.instagram.com/andyliu_221/" at bounding box center [109, 181] width 41 height 5
